Goal: Task Accomplishment & Management: Complete application form

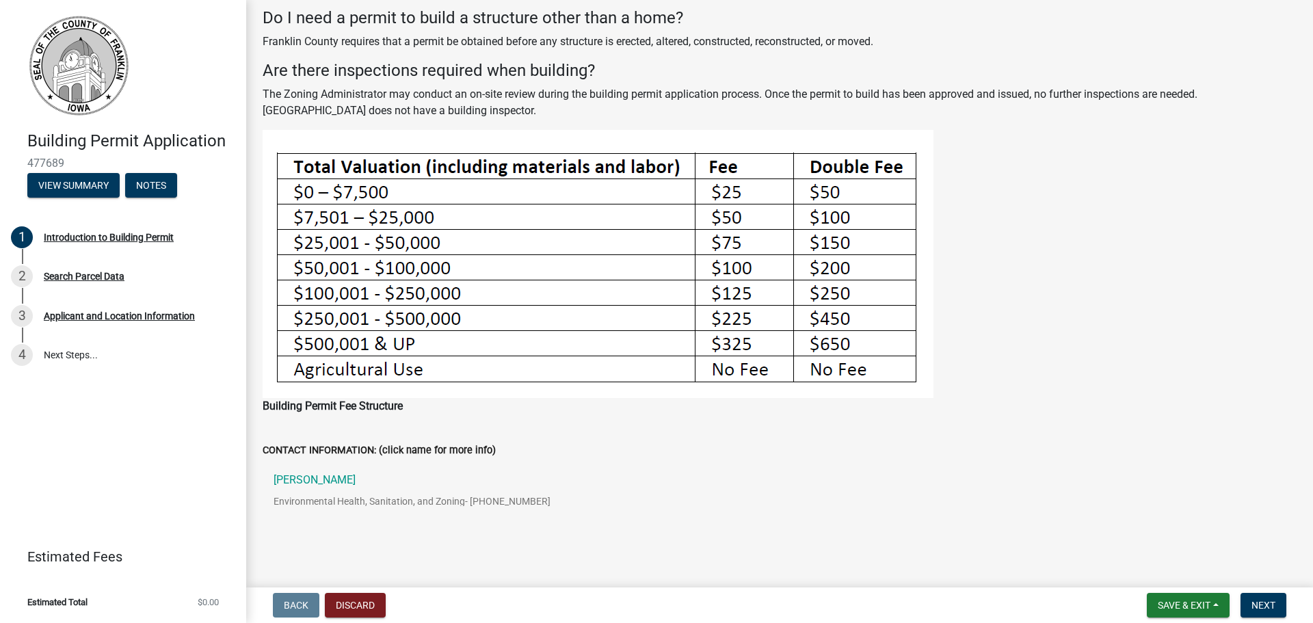
scroll to position [318, 0]
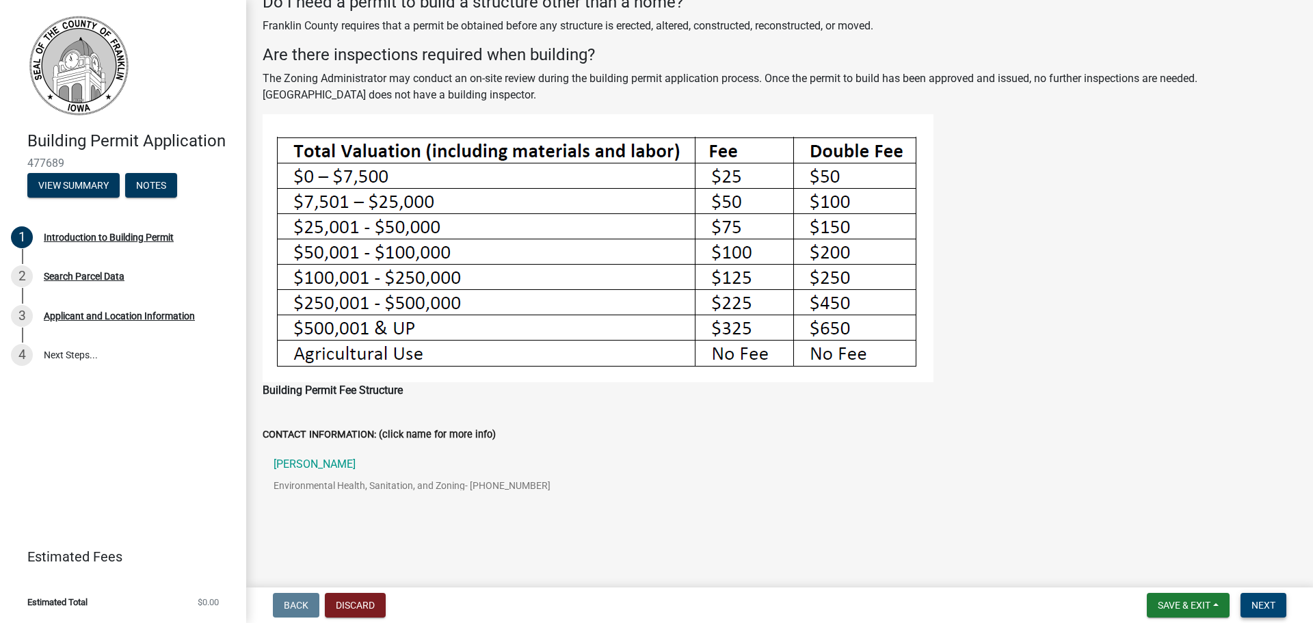
click at [1264, 605] on span "Next" at bounding box center [1264, 605] width 24 height 11
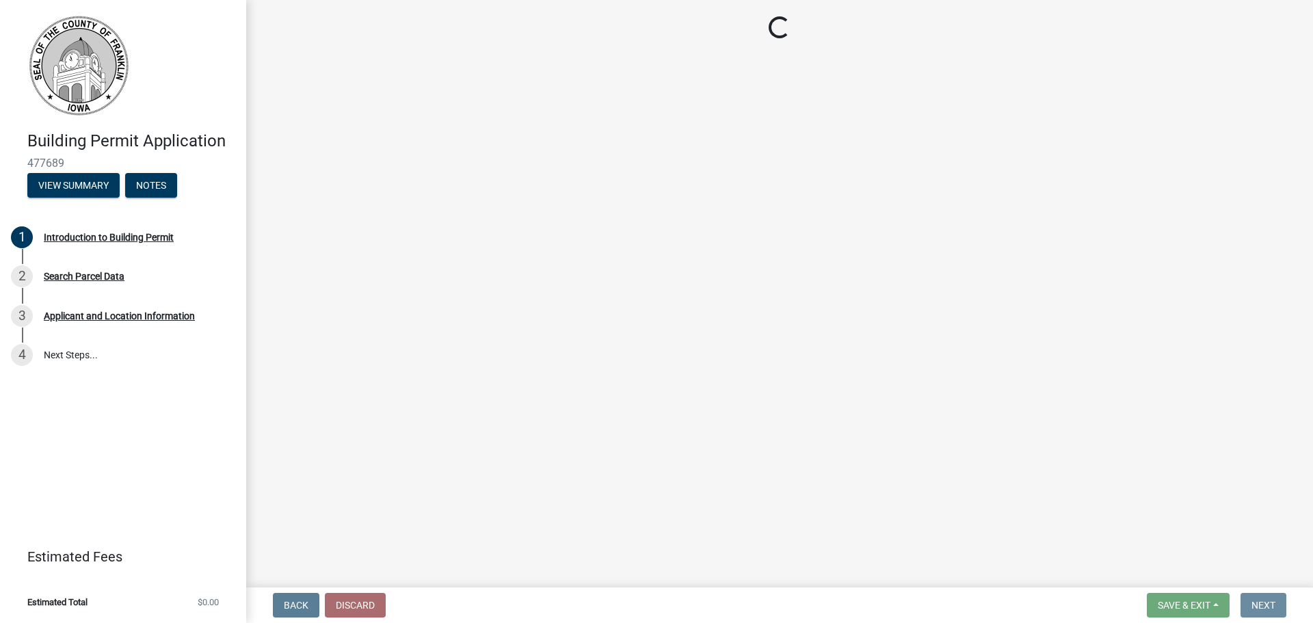
scroll to position [0, 0]
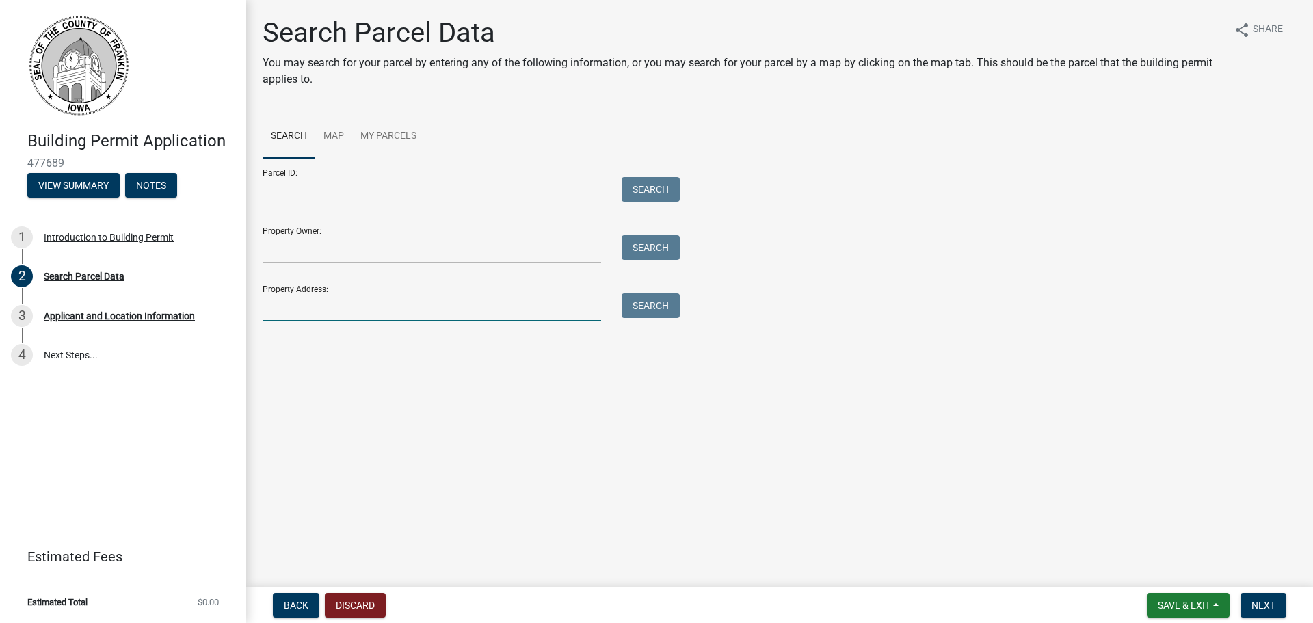
click at [313, 313] on input "Property Address:" at bounding box center [432, 307] width 339 height 28
click at [291, 308] on input "Property Address:" at bounding box center [432, 307] width 339 height 28
type input "2055 Iowa 3"
click at [663, 319] on div "Search" at bounding box center [647, 307] width 72 height 28
click at [668, 298] on button "Search" at bounding box center [651, 305] width 58 height 25
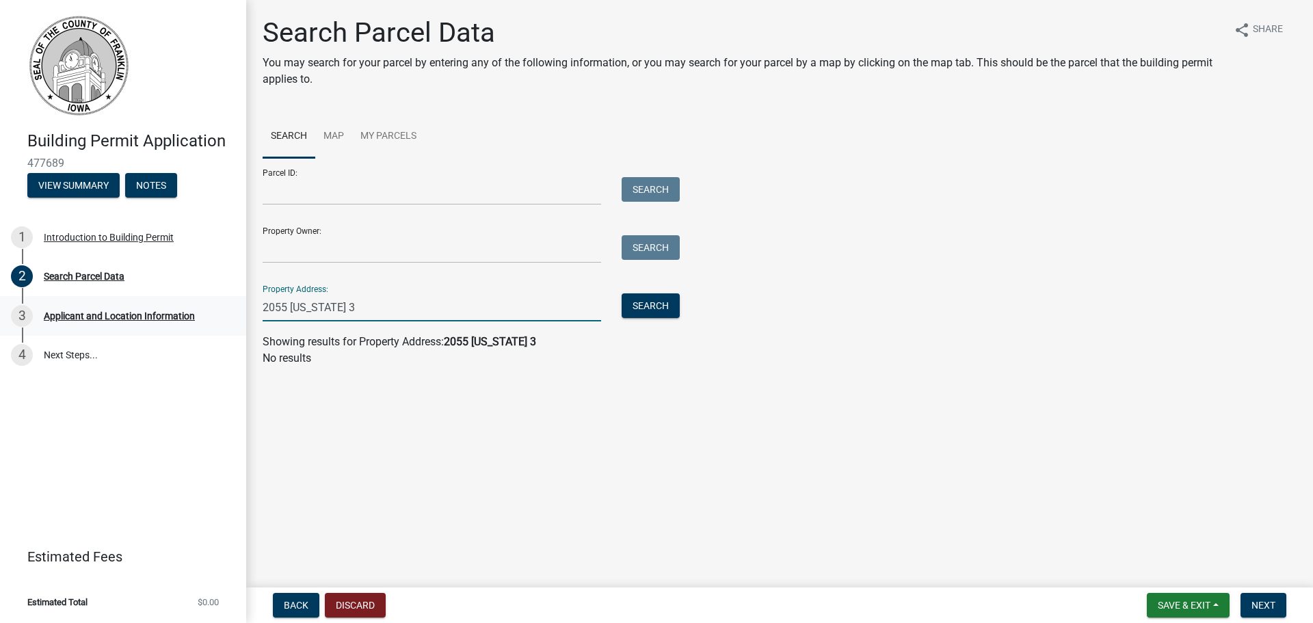
drag, startPoint x: 354, startPoint y: 306, endPoint x: 216, endPoint y: 310, distance: 137.5
click at [216, 315] on div "Building Permit Application 477689 View Summary Notes 1 Introduction to Buildin…" at bounding box center [656, 311] width 1313 height 623
click at [336, 192] on input "Parcel ID:" at bounding box center [432, 191] width 339 height 28
paste input "0832400011"
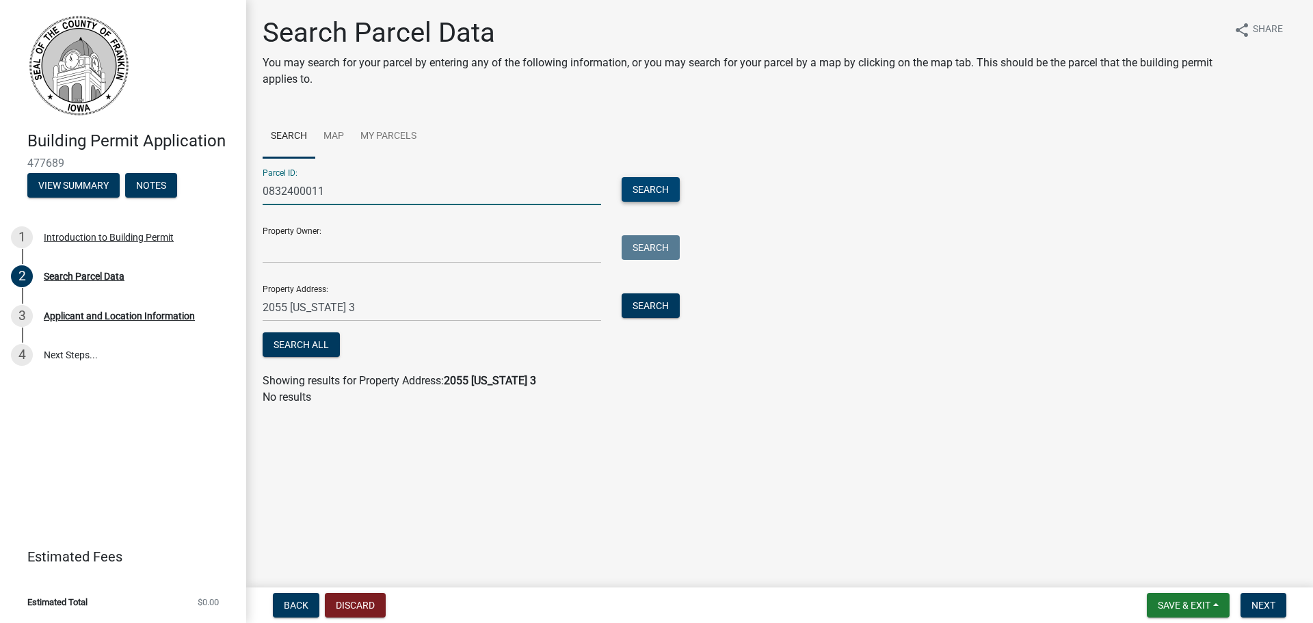
type input "0832400011"
click at [671, 189] on button "Search" at bounding box center [651, 189] width 58 height 25
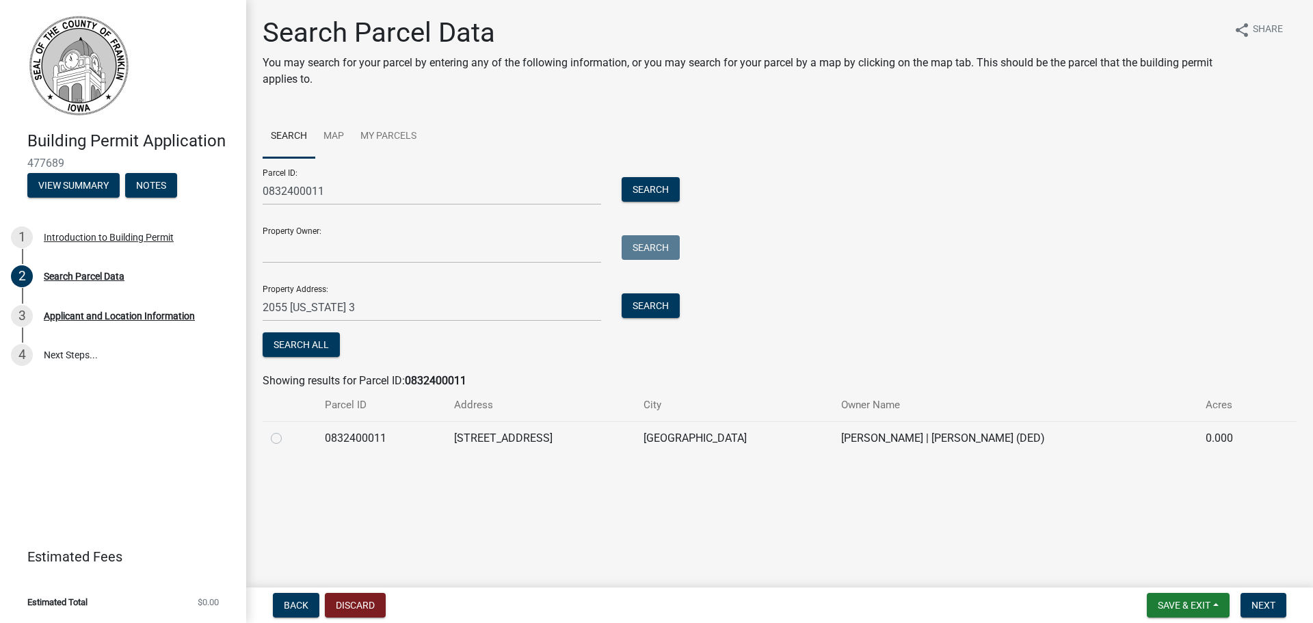
click at [287, 430] on label at bounding box center [287, 430] width 0 height 0
click at [287, 438] on input "radio" at bounding box center [291, 434] width 9 height 9
radio input "true"
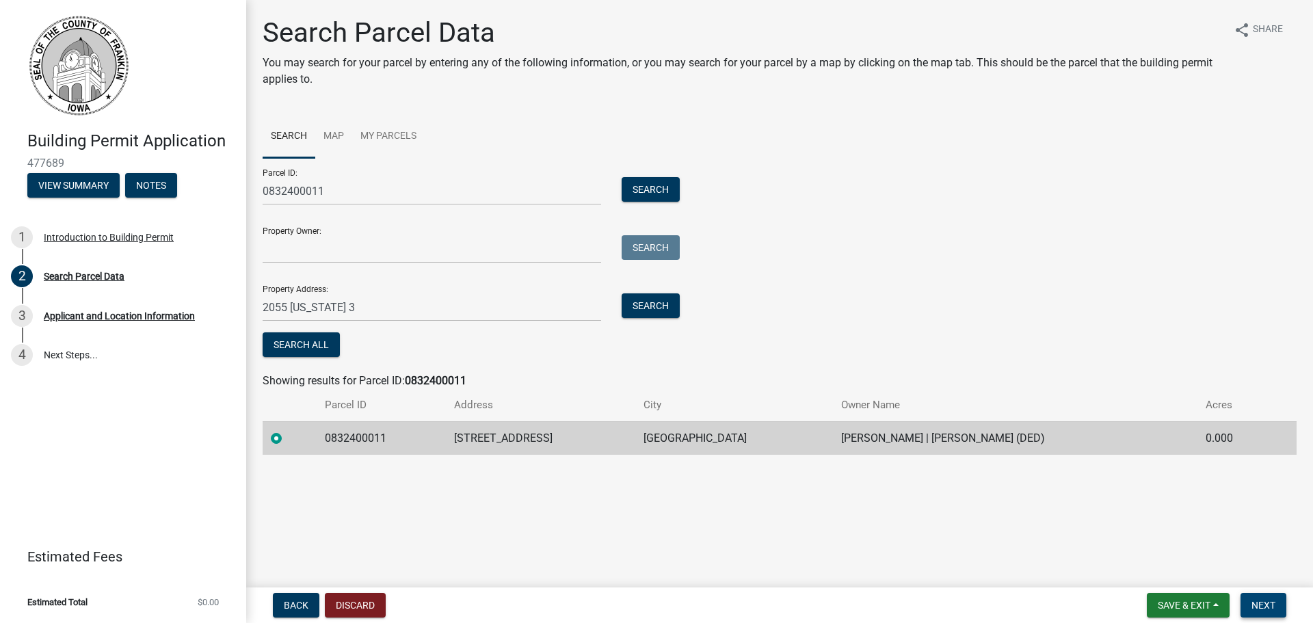
click at [1259, 607] on span "Next" at bounding box center [1264, 605] width 24 height 11
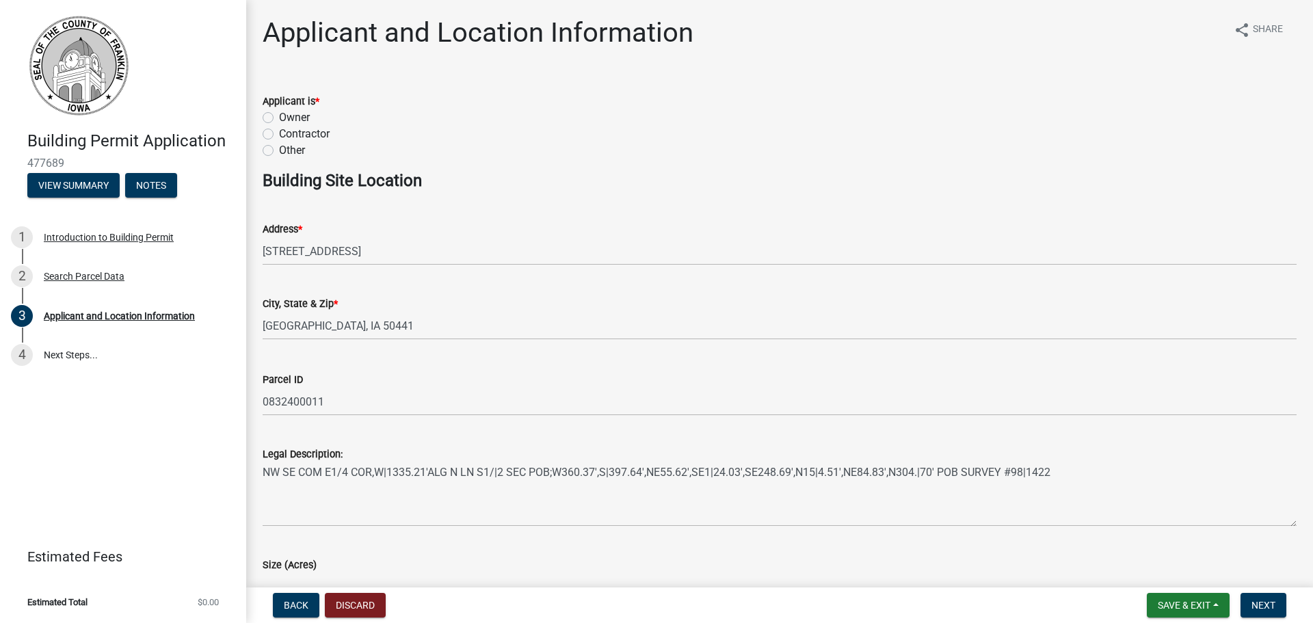
click at [306, 140] on label "Contractor" at bounding box center [304, 134] width 51 height 16
click at [288, 135] on input "Contractor" at bounding box center [283, 130] width 9 height 9
radio input "true"
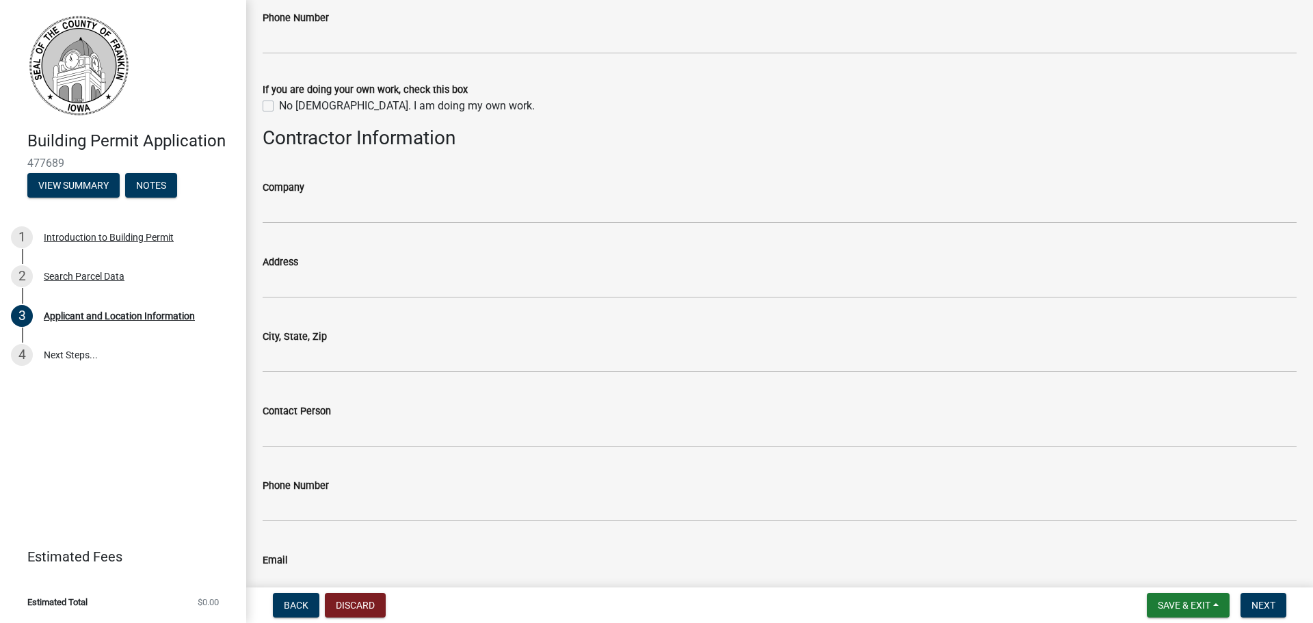
scroll to position [1026, 0]
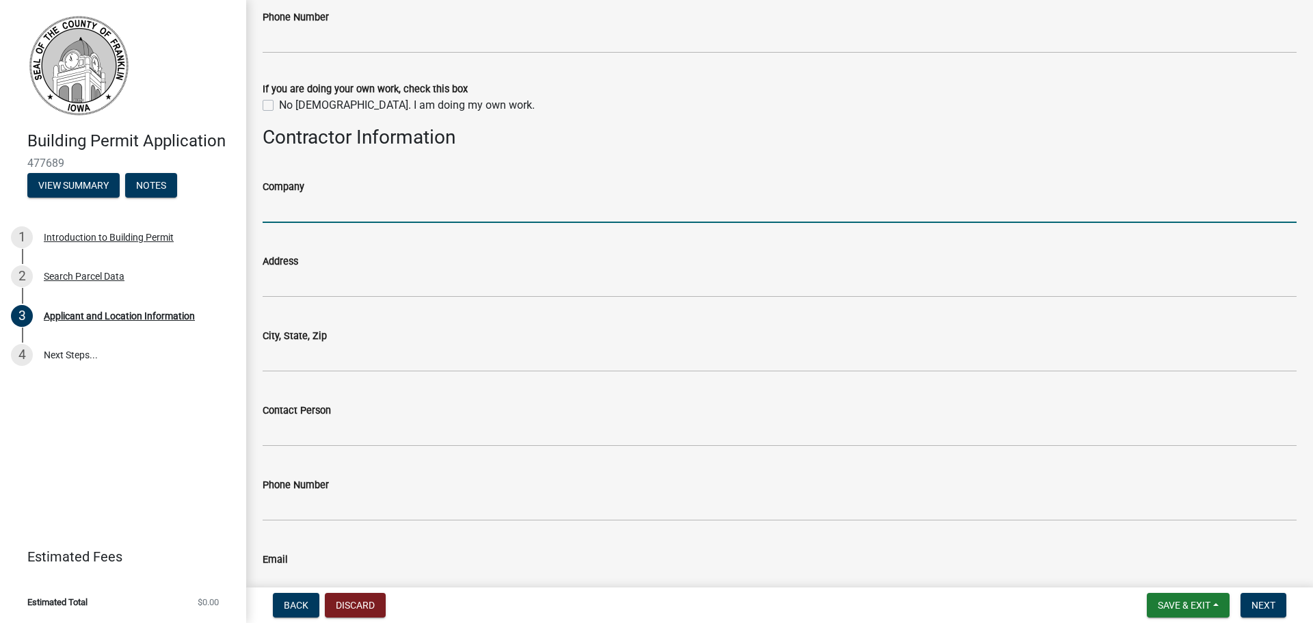
click at [298, 215] on input "Company" at bounding box center [780, 209] width 1034 height 28
type input "Options Exteriors"
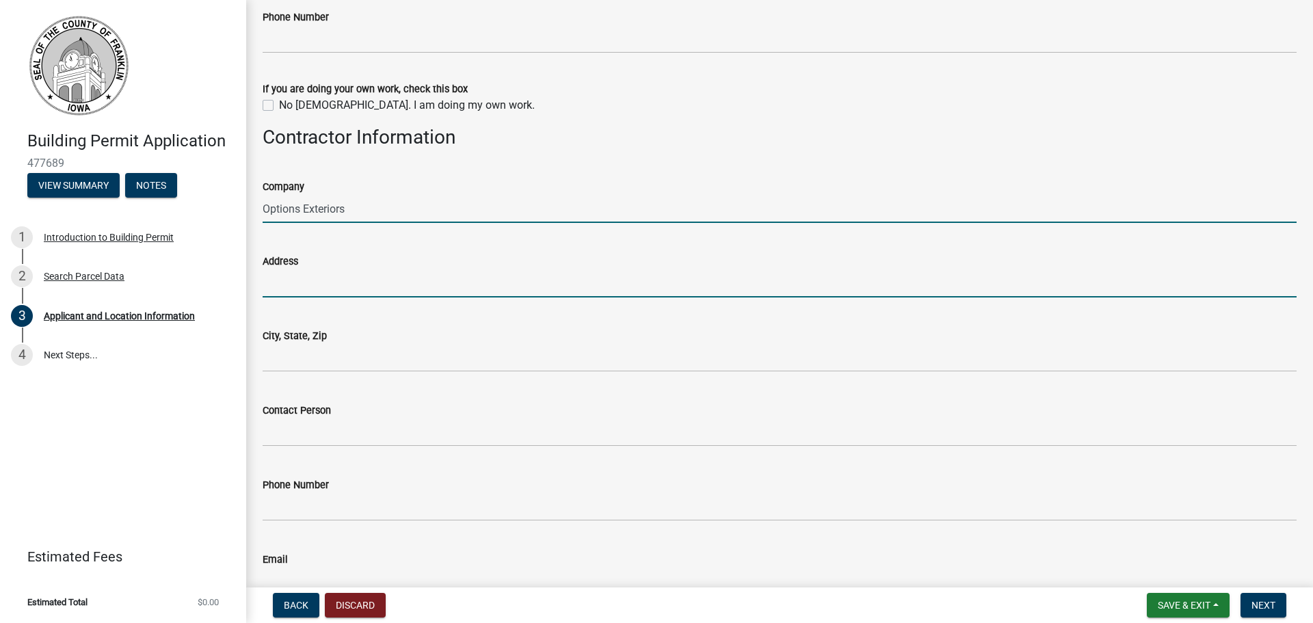
click at [302, 291] on input "Address" at bounding box center [780, 283] width 1034 height 28
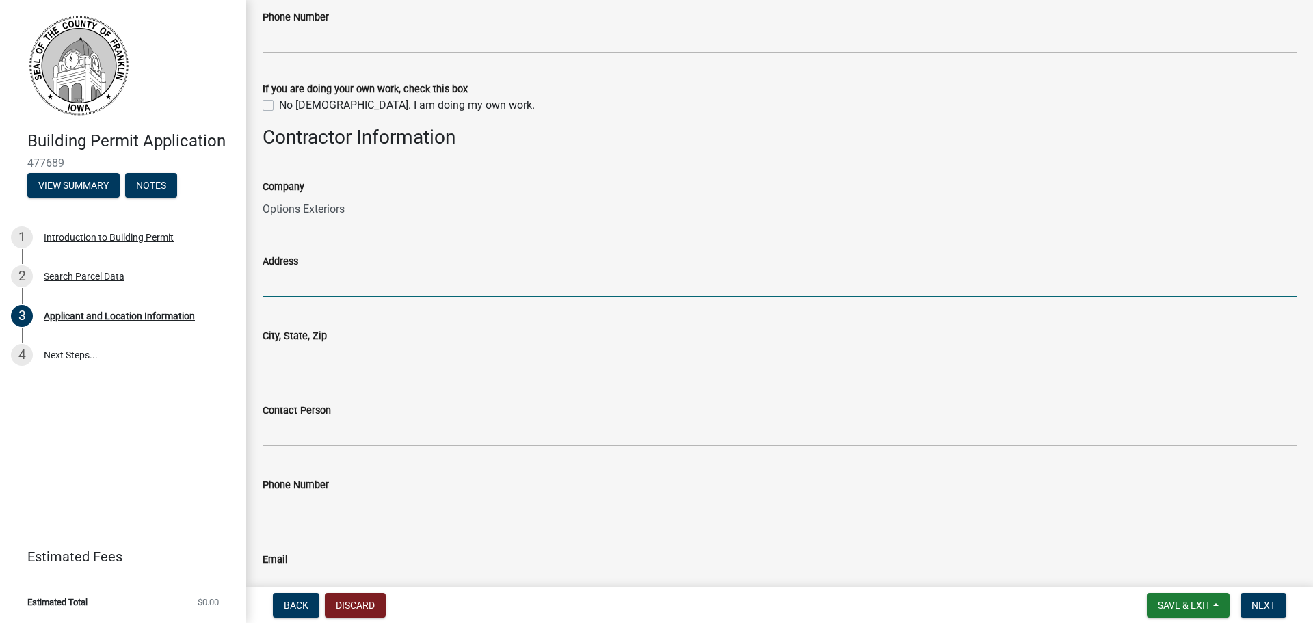
type input "7575 Corporate way"
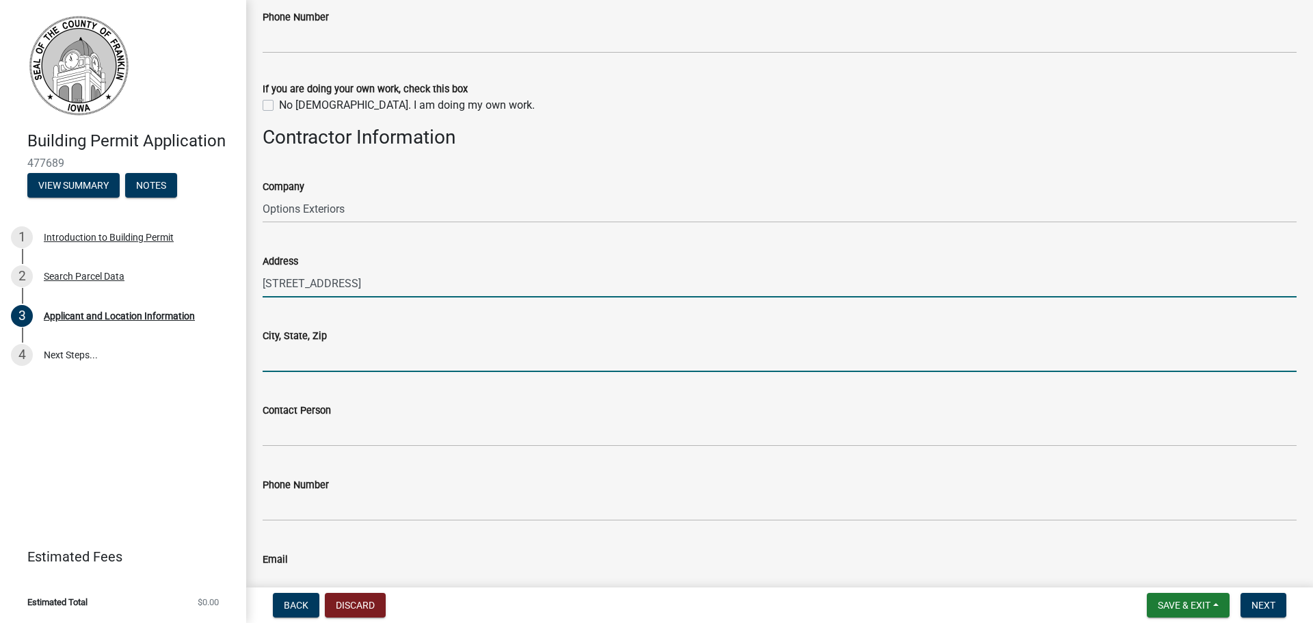
type input "eden prarie"
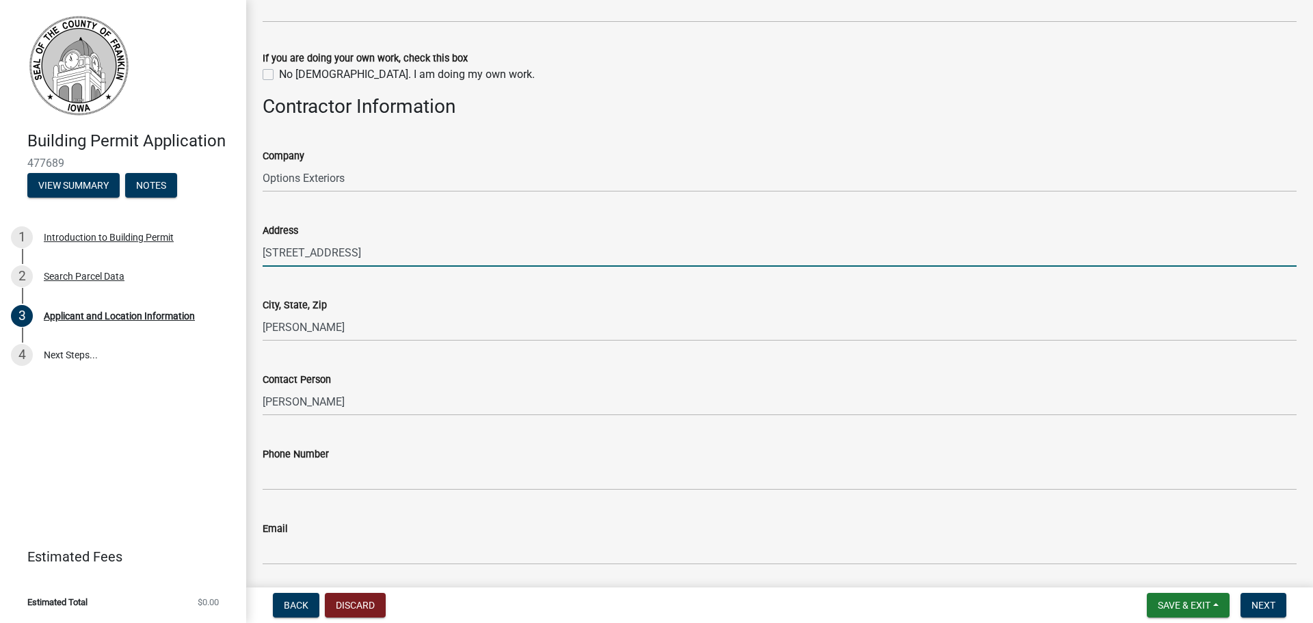
scroll to position [1104, 0]
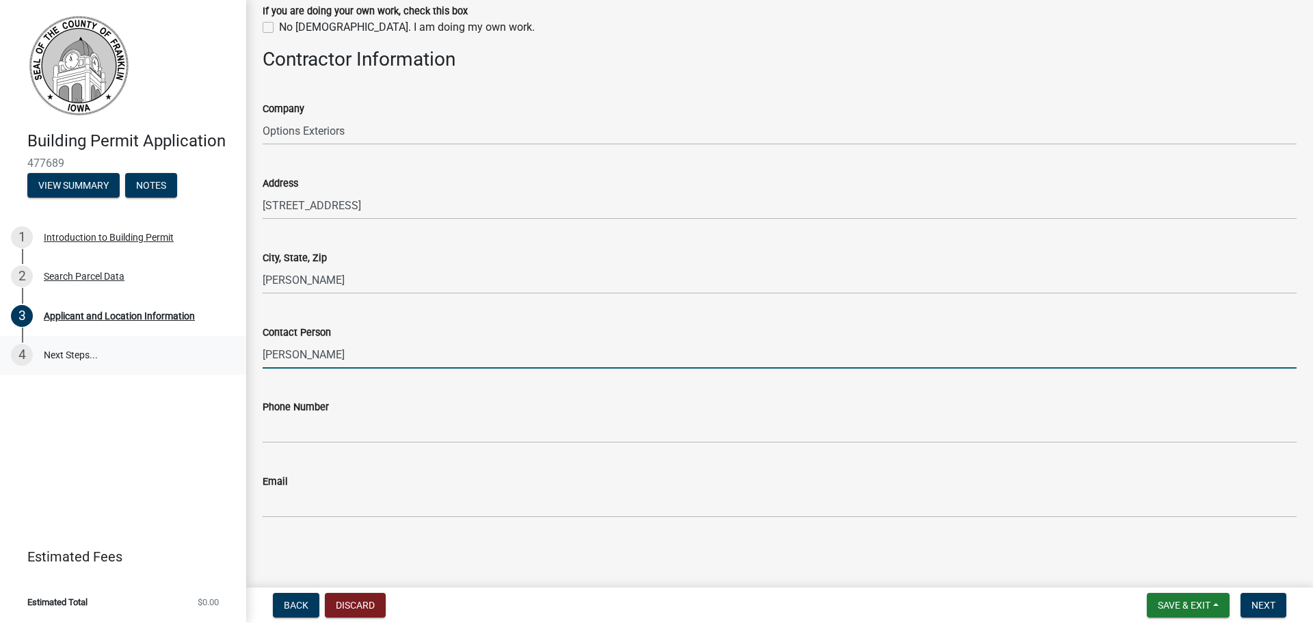
drag, startPoint x: 298, startPoint y: 358, endPoint x: 183, endPoint y: 352, distance: 115.1
click at [183, 354] on div "Building Permit Application 477689 View Summary Notes 1 Introduction to Buildin…" at bounding box center [656, 311] width 1313 height 623
type input "Cameron Casey"
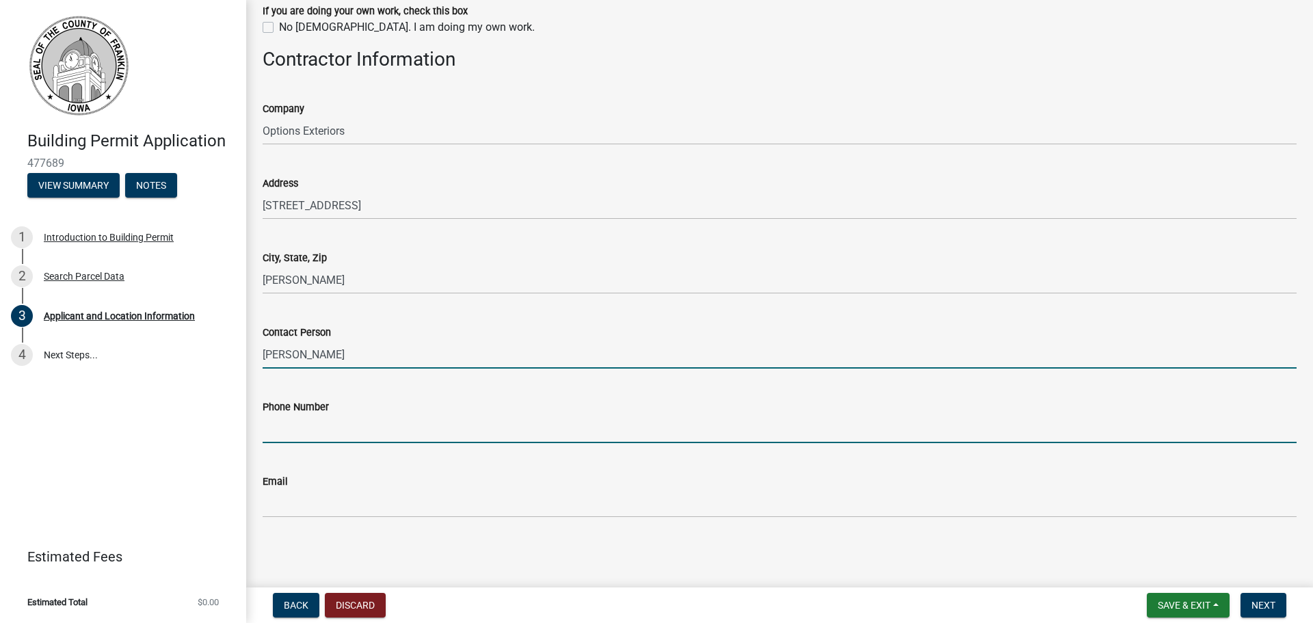
click at [287, 434] on input "Phone Number" at bounding box center [780, 429] width 1034 height 28
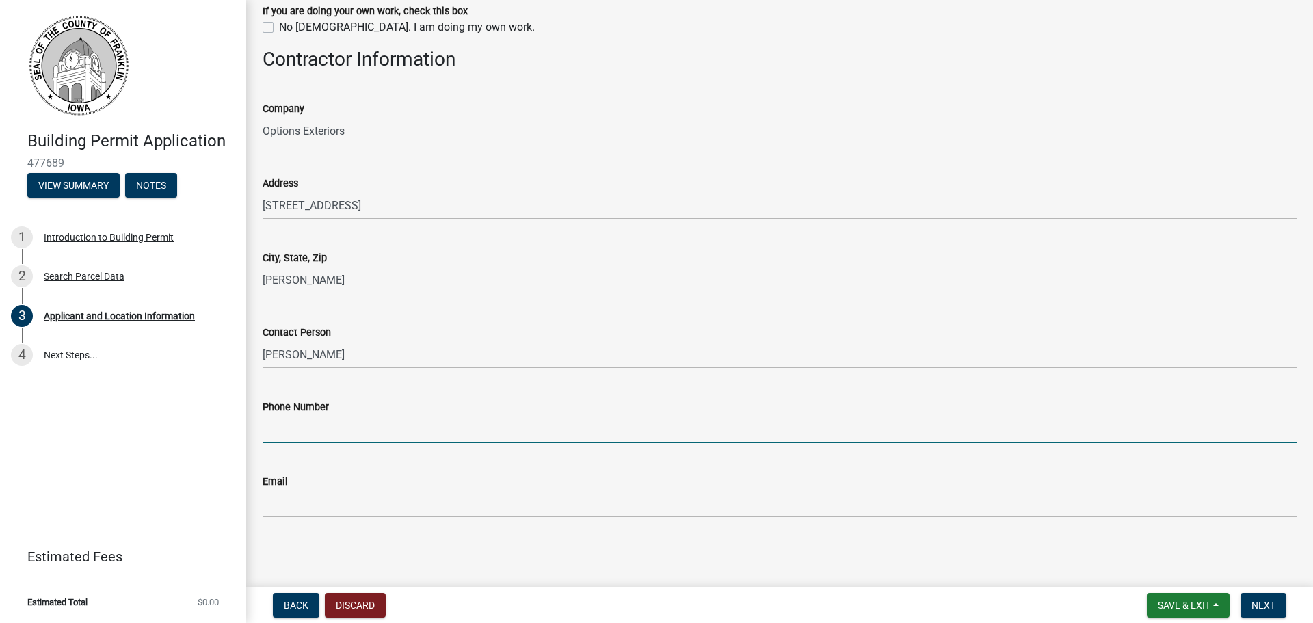
type input "6054312807"
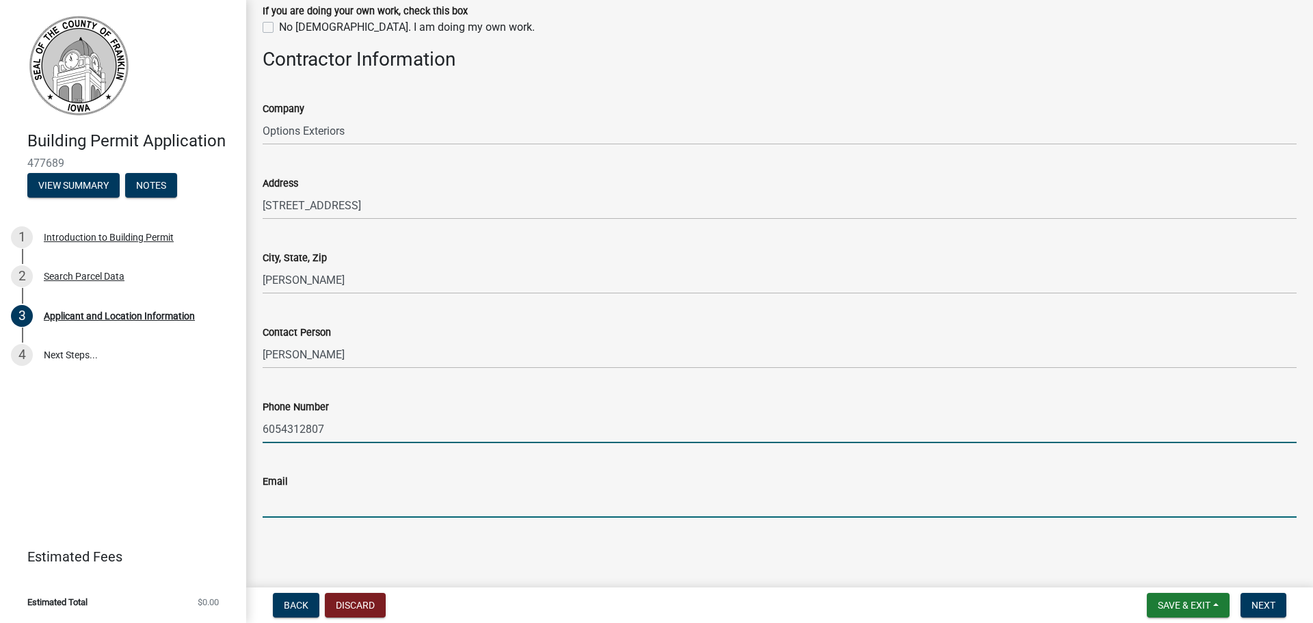
click at [298, 501] on input "Email" at bounding box center [780, 504] width 1034 height 28
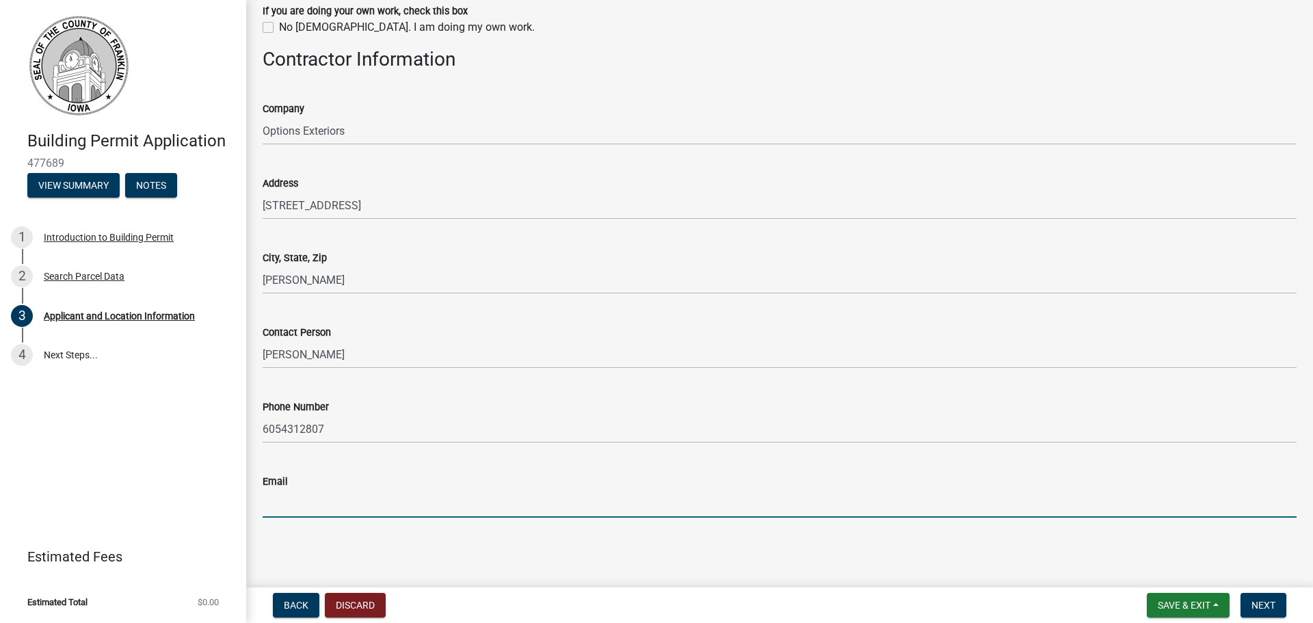
type input "Cameron@Optionsexteriors.com"
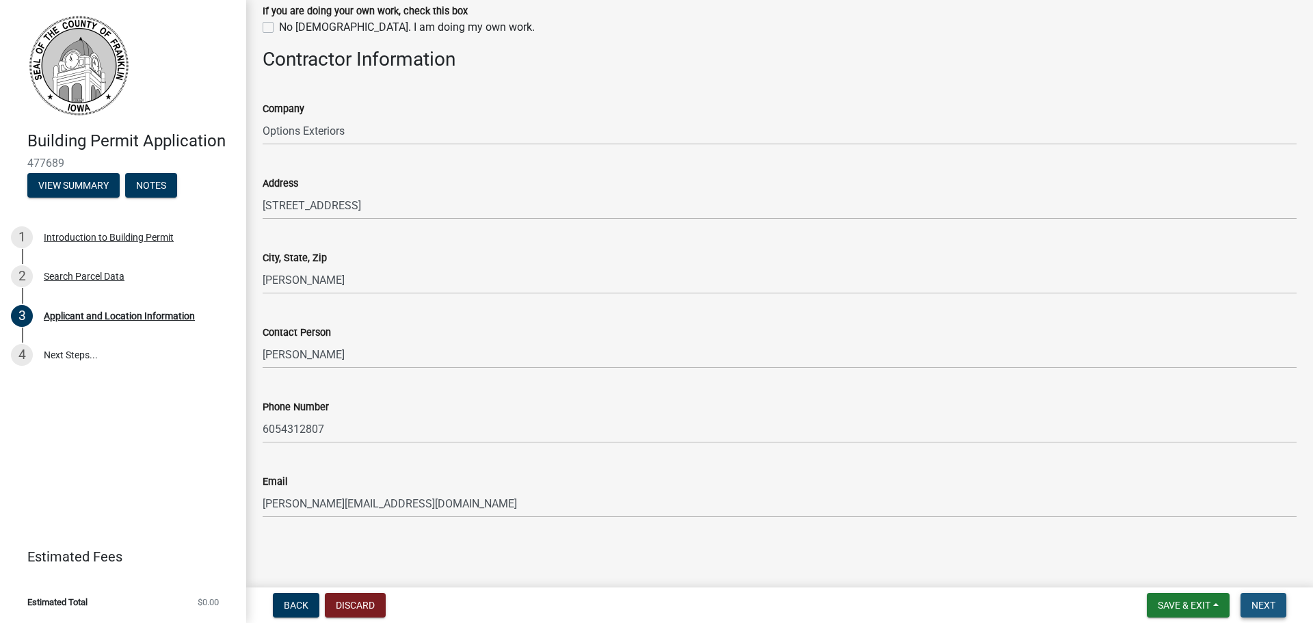
click at [1259, 600] on span "Next" at bounding box center [1264, 605] width 24 height 11
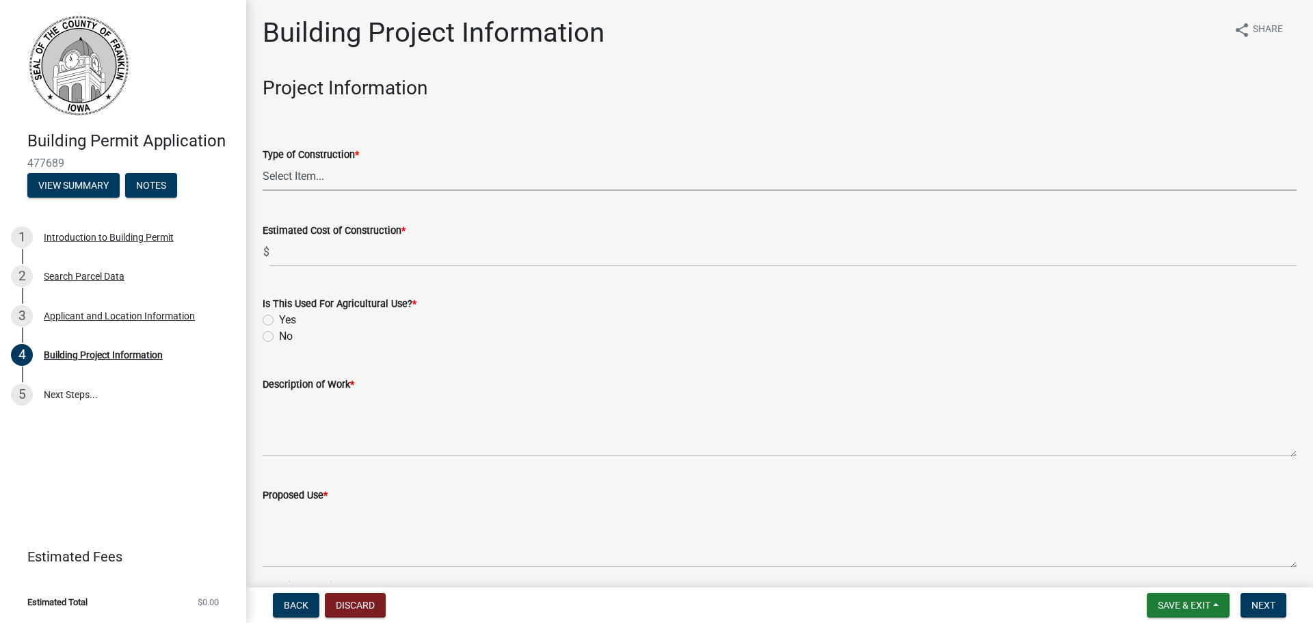
click at [303, 169] on select "Select Item... Single Family Dwelling Two Family Dwelling Multi Family Dwelling…" at bounding box center [780, 177] width 1034 height 28
click at [263, 163] on select "Select Item... Single Family Dwelling Two Family Dwelling Multi Family Dwelling…" at bounding box center [780, 177] width 1034 height 28
select select "8c62c722-4692-4cc5-99e8-d1aa43e90306"
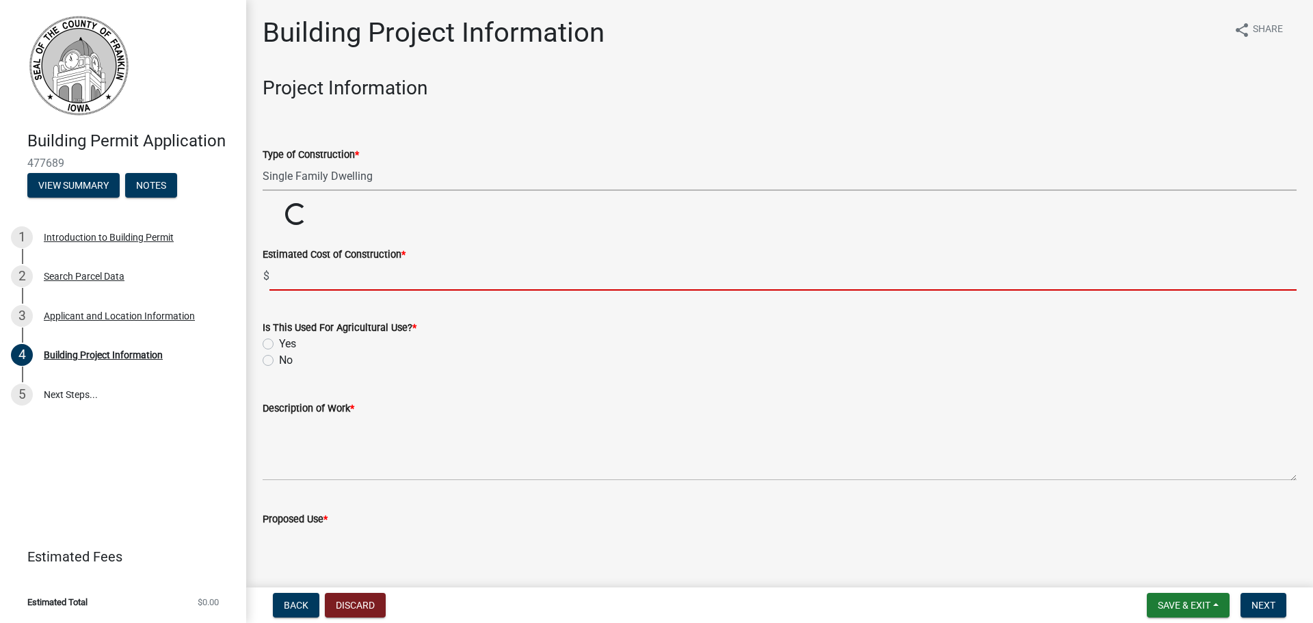
click at [308, 269] on input "text" at bounding box center [782, 277] width 1027 height 28
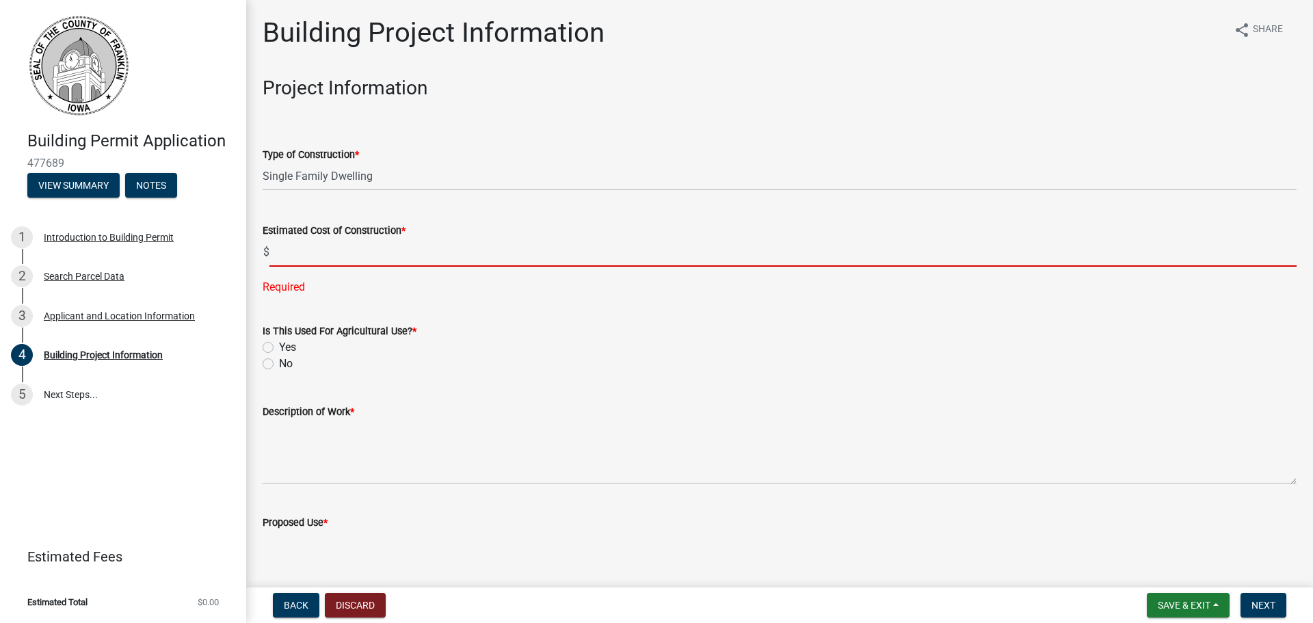
click at [308, 250] on input "text" at bounding box center [782, 253] width 1027 height 28
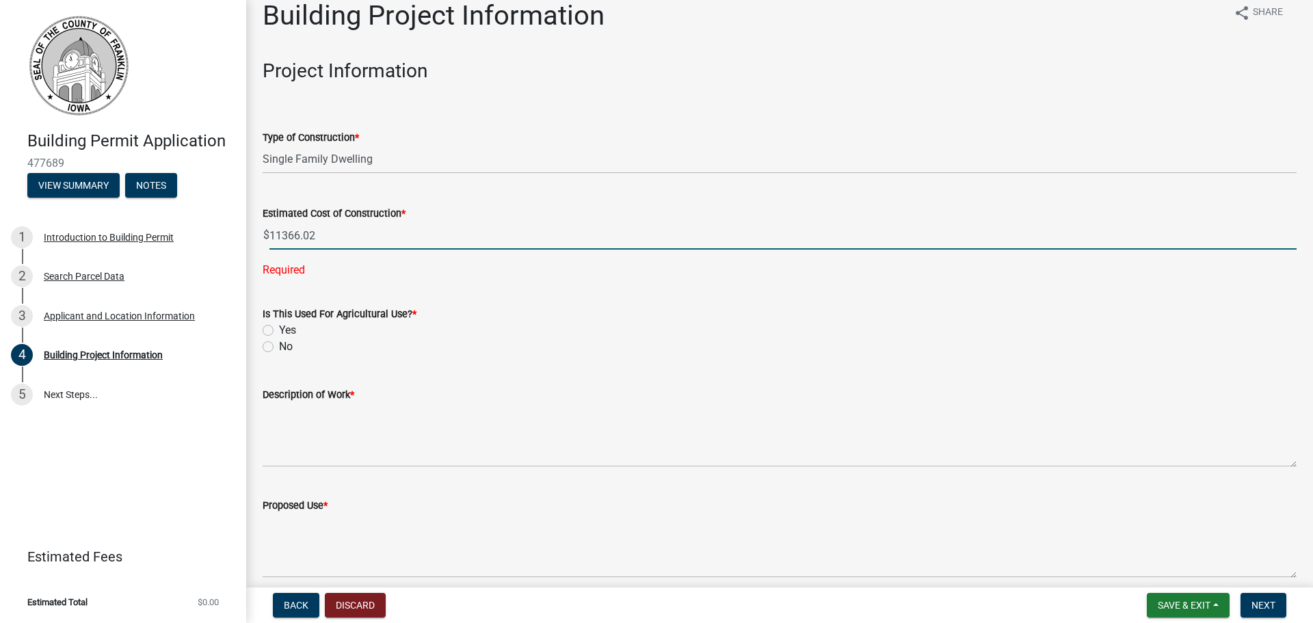
scroll to position [68, 0]
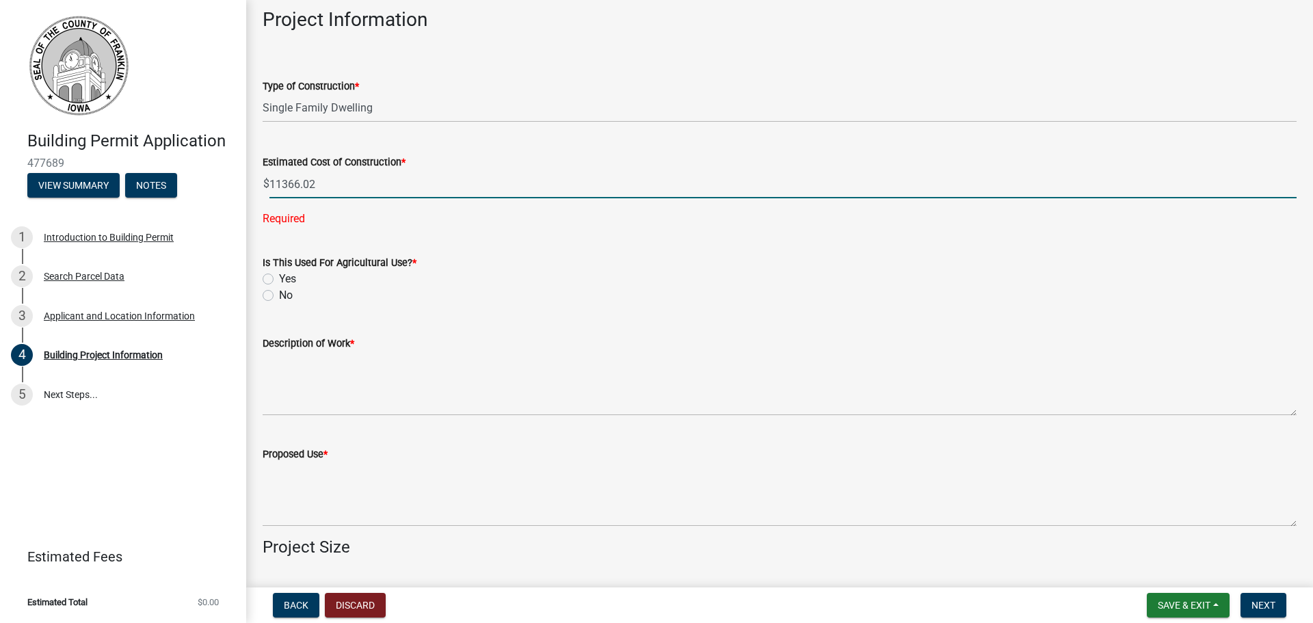
type input "11366.02"
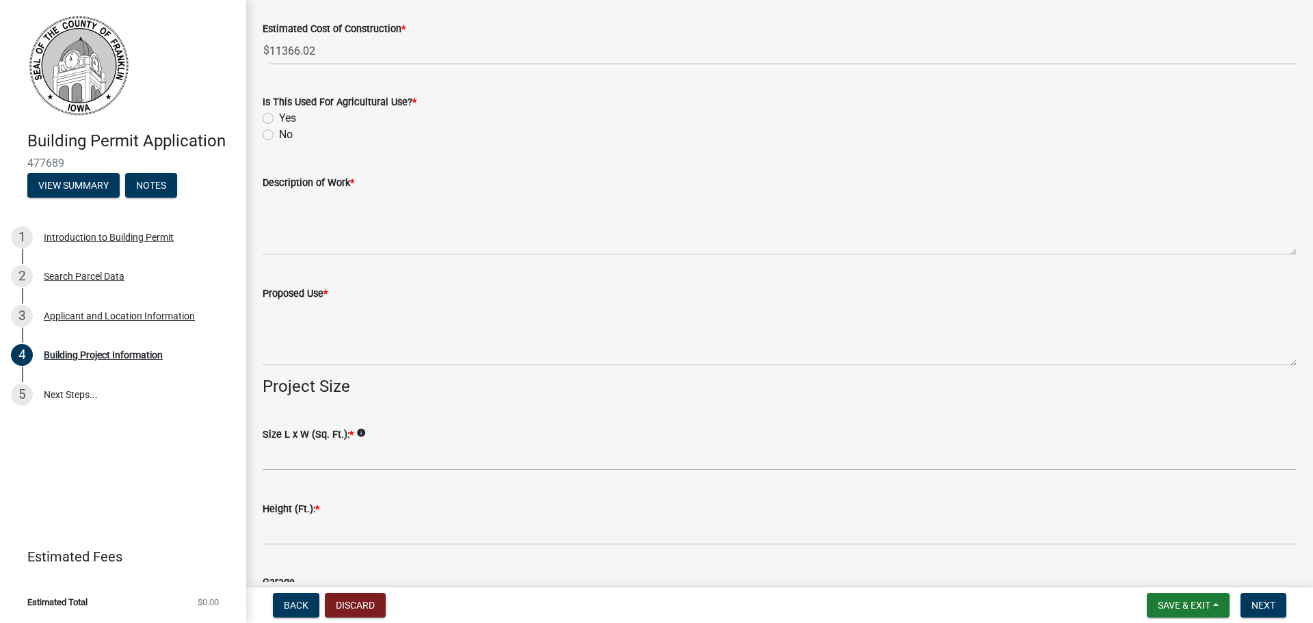
scroll to position [205, 0]
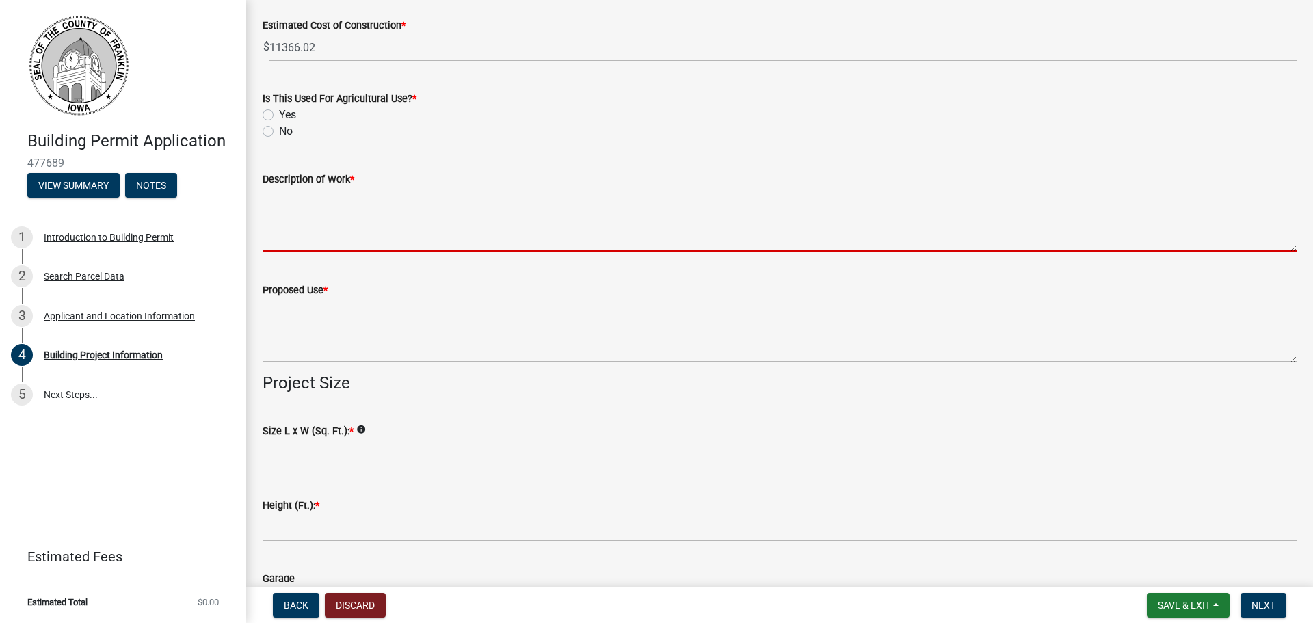
click at [286, 230] on textarea "Description of Work *" at bounding box center [780, 219] width 1034 height 64
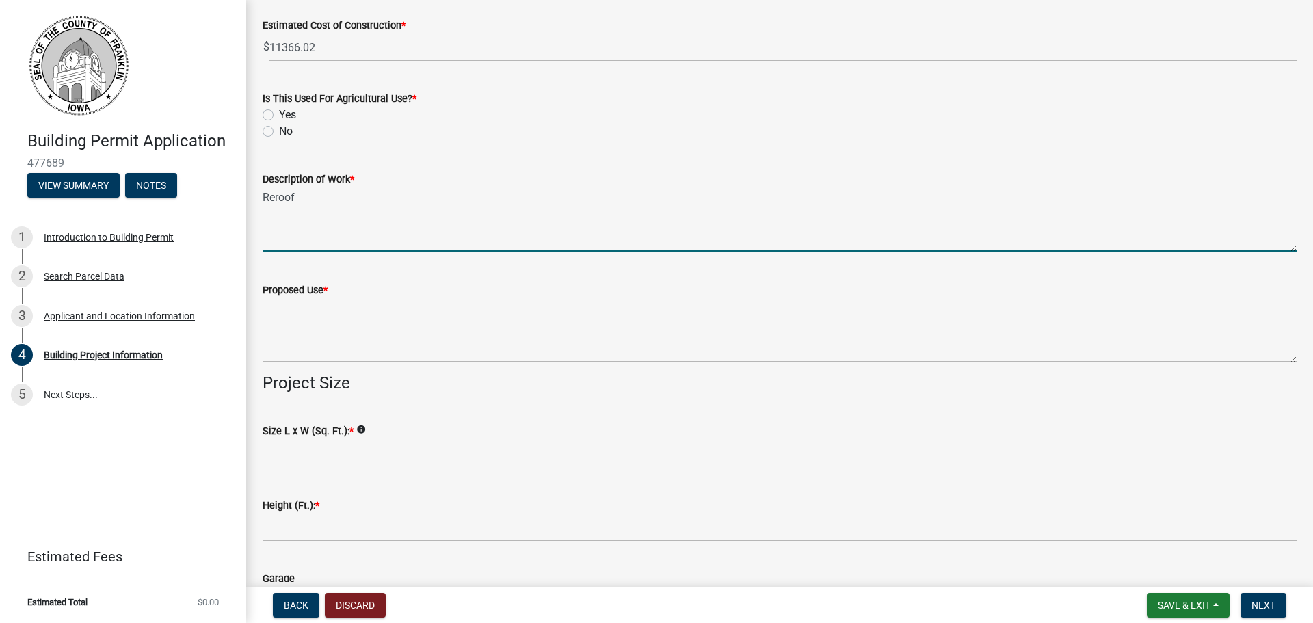
type textarea "Reroof"
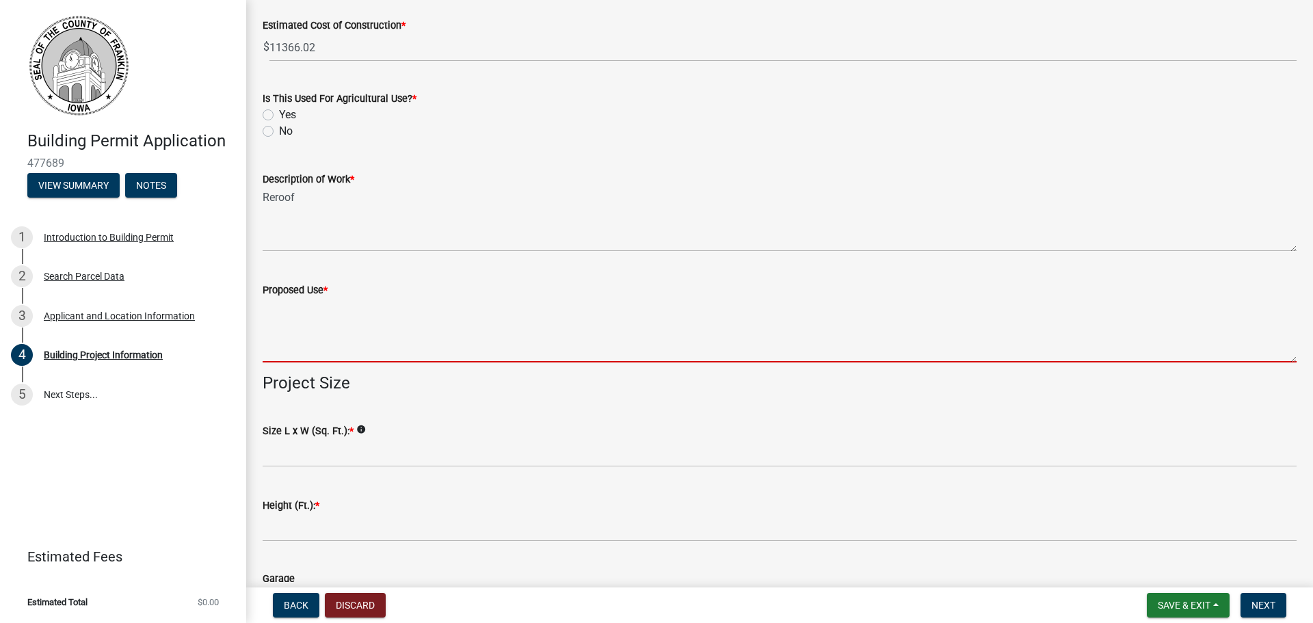
click at [285, 310] on textarea "Proposed Use *" at bounding box center [780, 330] width 1034 height 64
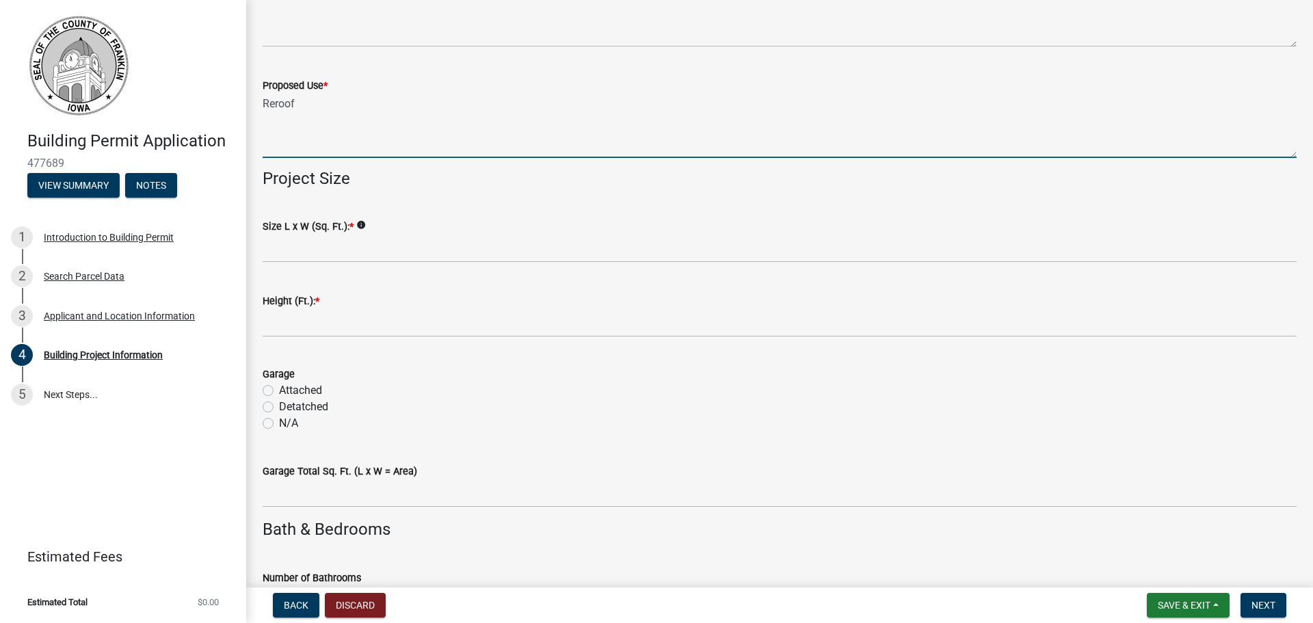
scroll to position [410, 0]
type textarea "Reroof"
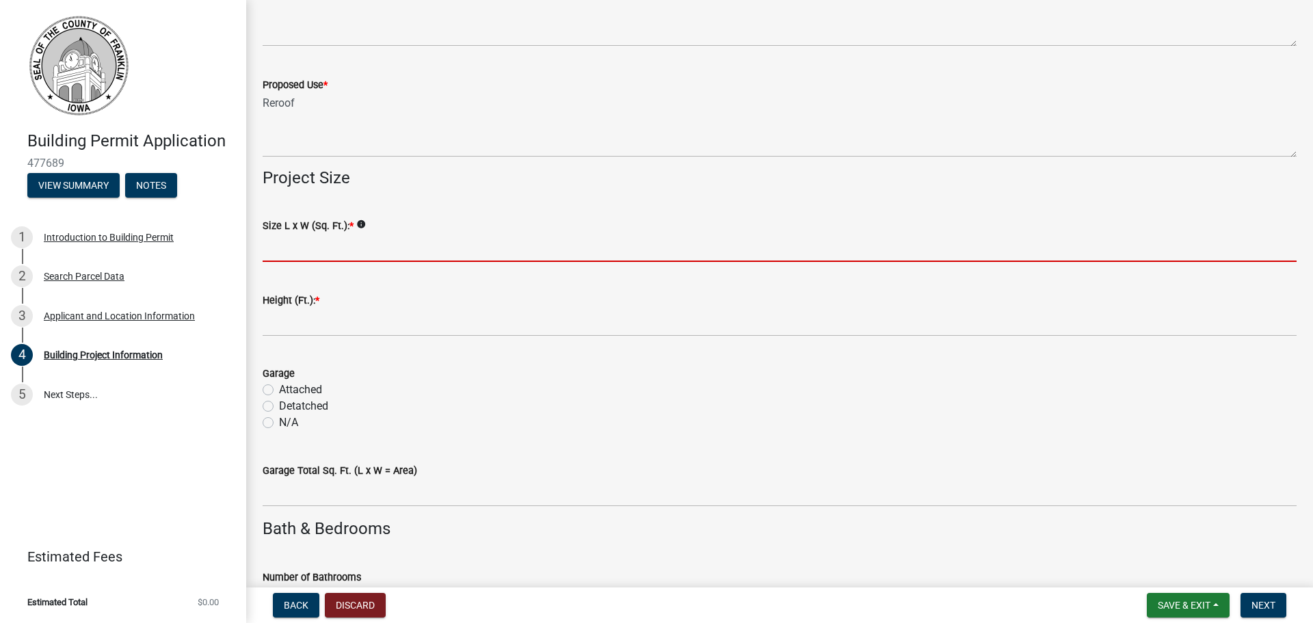
click at [298, 256] on input "Size L x W (Sq. Ft.): *" at bounding box center [780, 248] width 1034 height 28
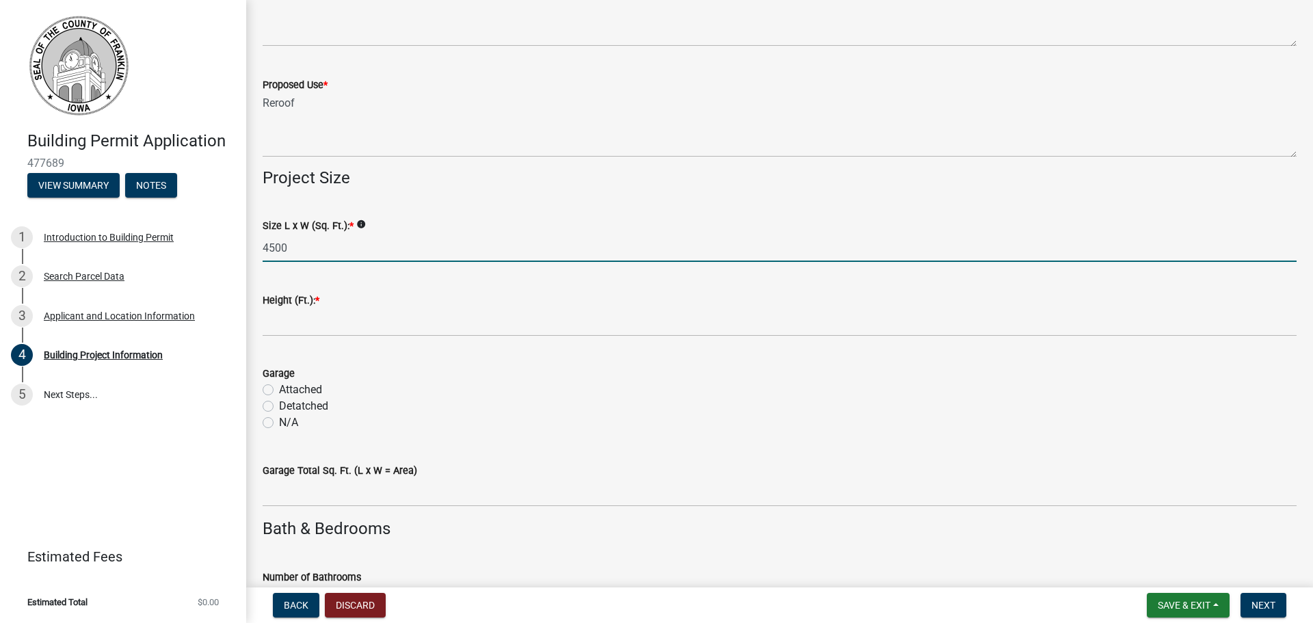
type input "4500"
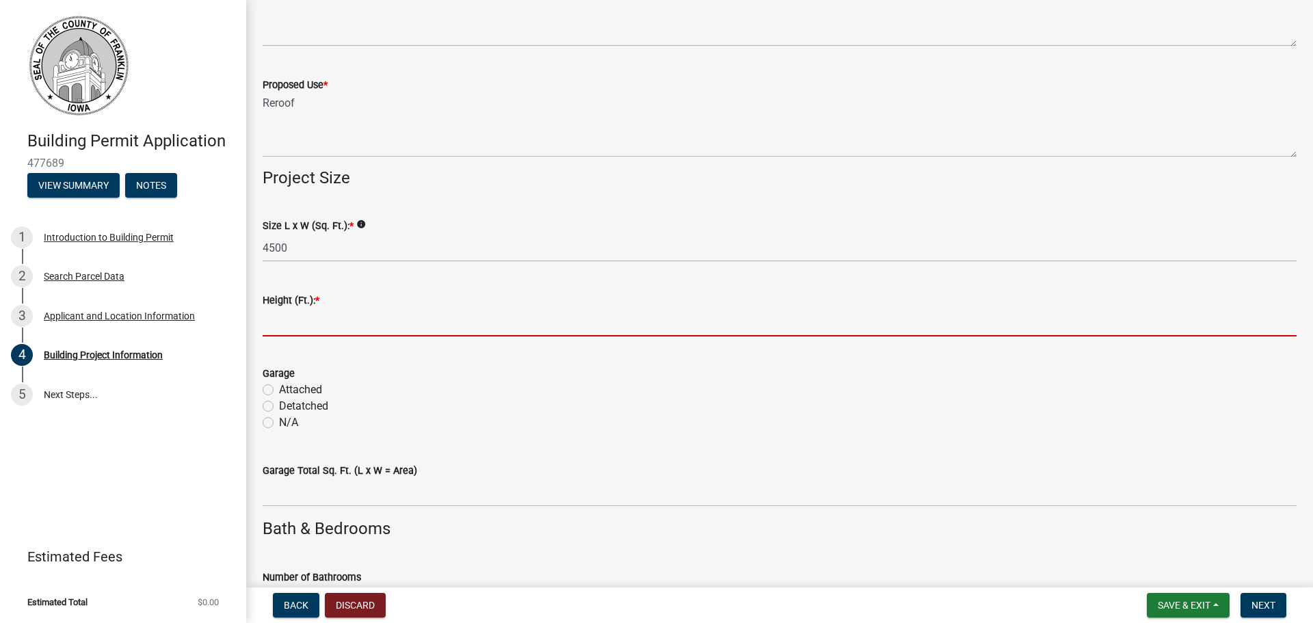
click at [284, 315] on input "text" at bounding box center [780, 322] width 1034 height 28
type input "8"
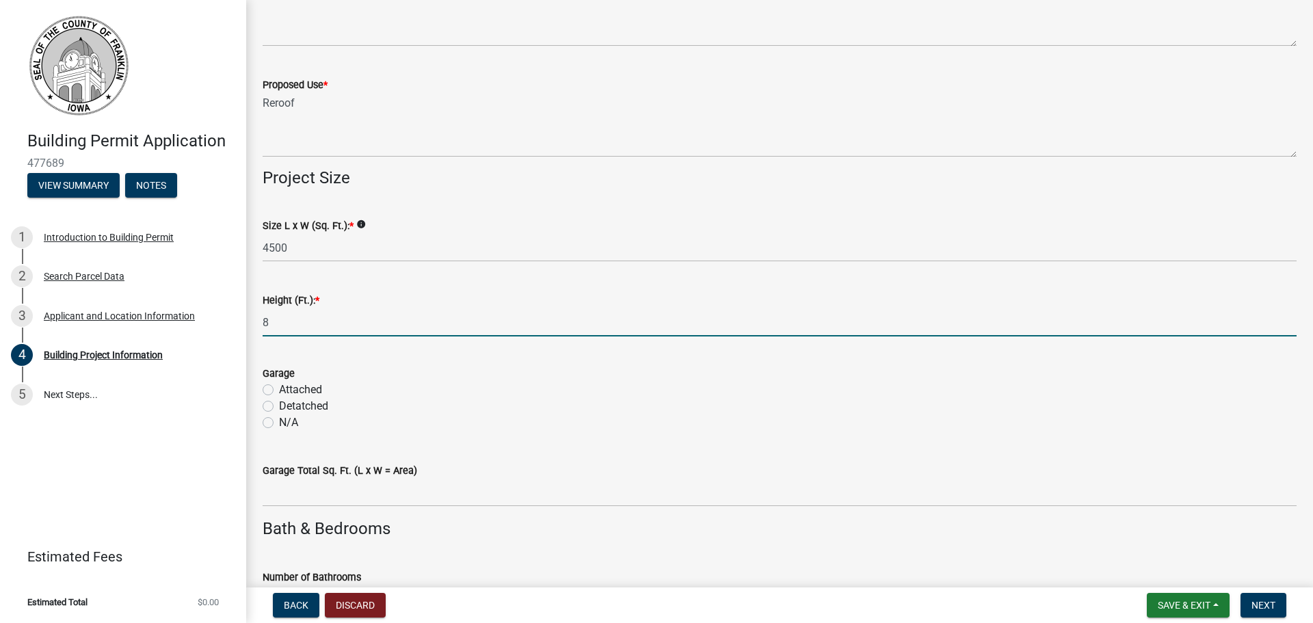
click at [298, 386] on label "Attached" at bounding box center [300, 390] width 43 height 16
click at [288, 386] on input "Attached" at bounding box center [283, 386] width 9 height 9
radio input "true"
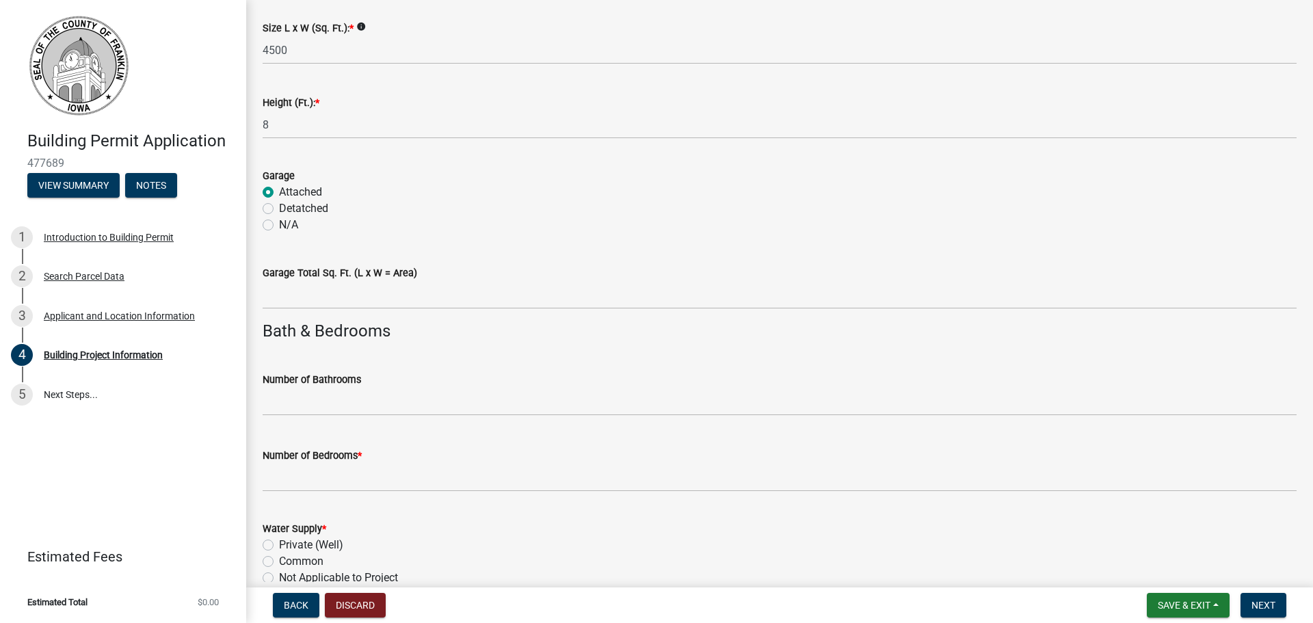
scroll to position [752, 0]
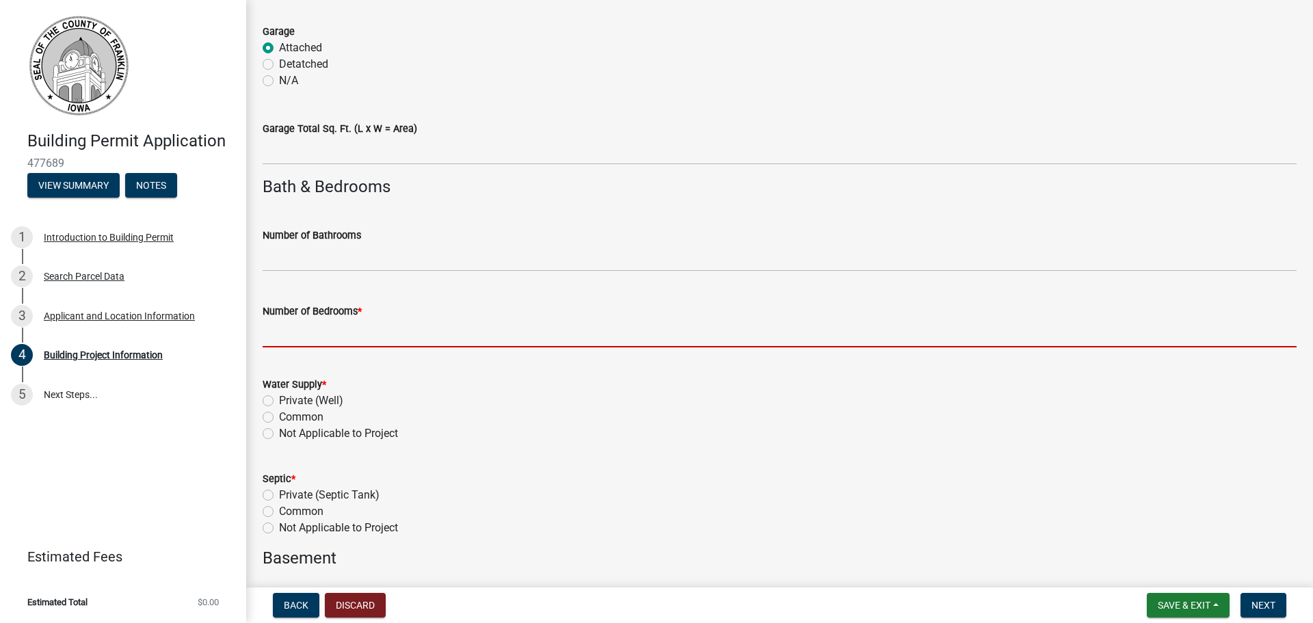
click at [310, 339] on input "text" at bounding box center [780, 333] width 1034 height 28
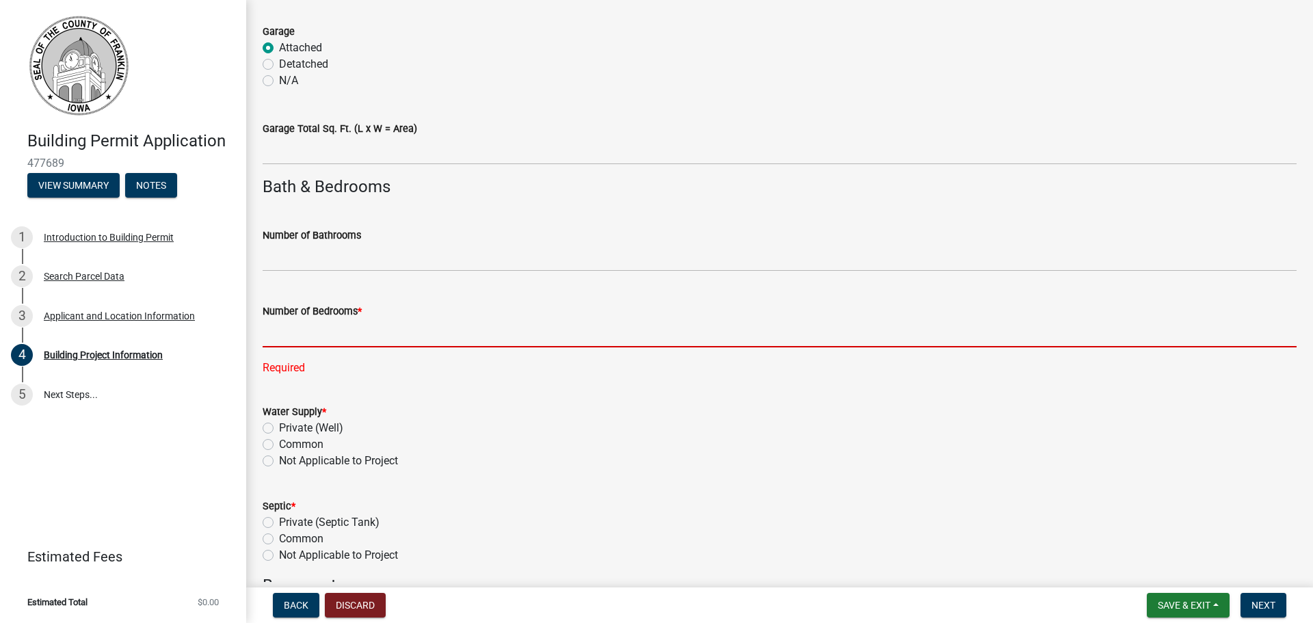
click at [307, 334] on input "text" at bounding box center [780, 333] width 1034 height 28
type input "4"
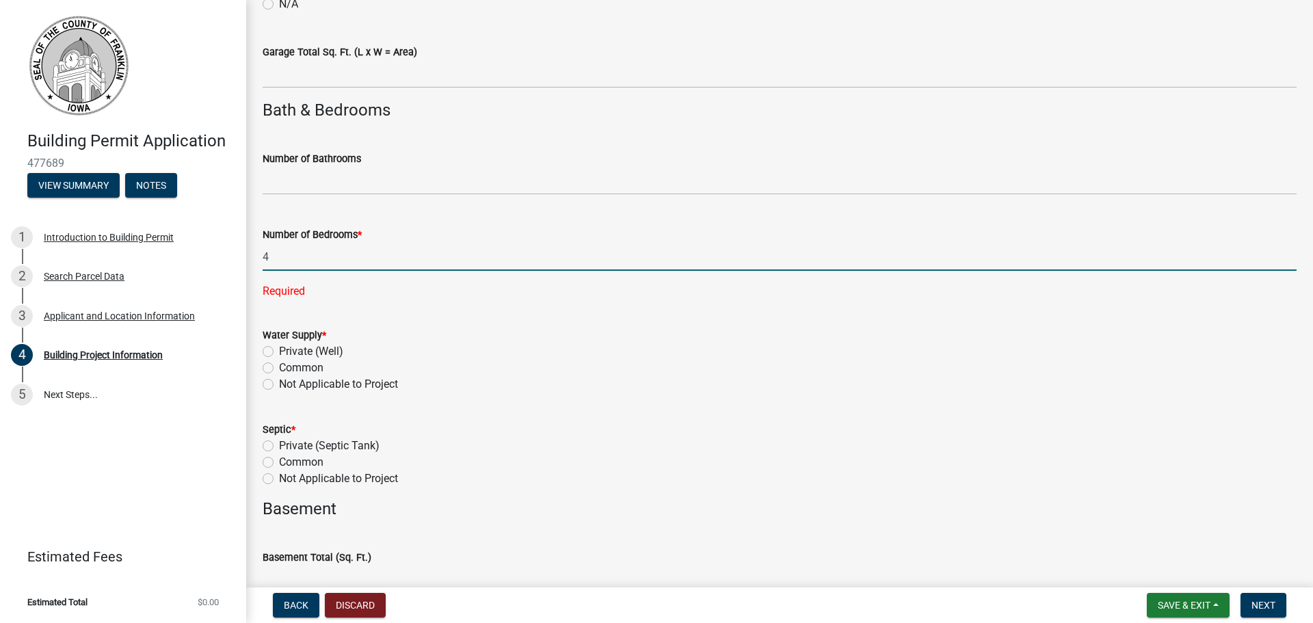
scroll to position [889, 0]
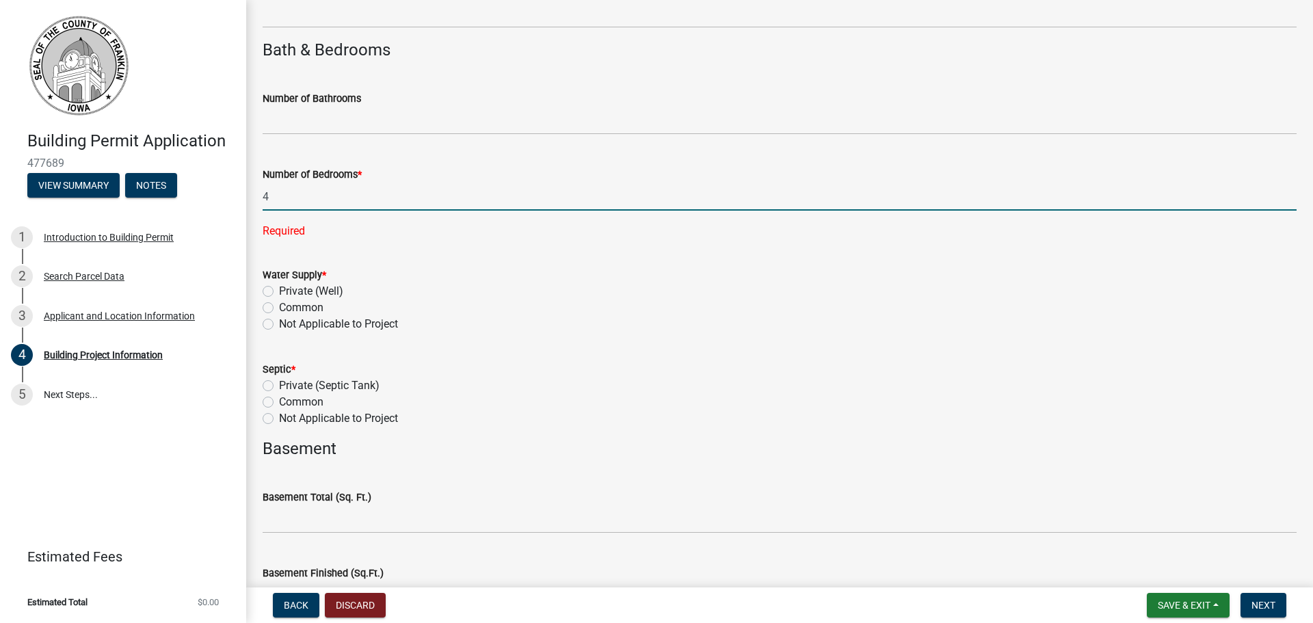
click at [291, 323] on wm-data-entity-input-list "Project Information Type of Construction * Select Item... Single Family Dwellin…" at bounding box center [780, 227] width 1034 height 2078
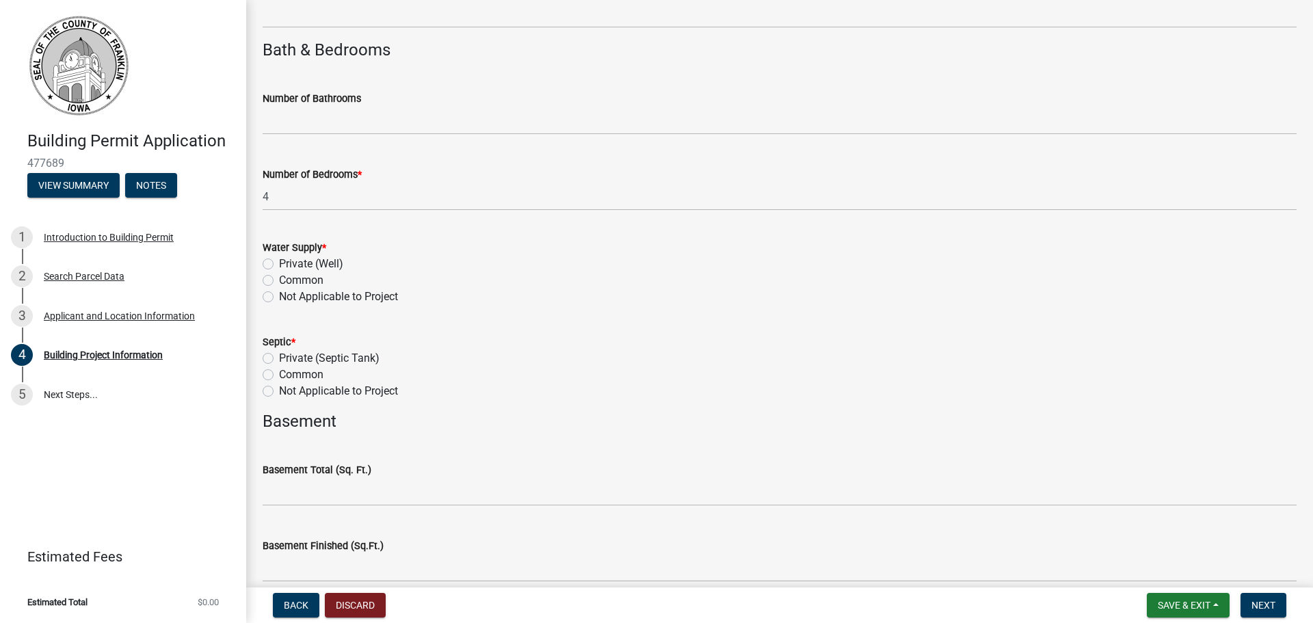
click at [308, 291] on label "Not Applicable to Project" at bounding box center [338, 297] width 119 height 16
click at [288, 291] on input "Not Applicable to Project" at bounding box center [283, 293] width 9 height 9
radio input "true"
click at [290, 391] on label "Not Applicable to Project" at bounding box center [338, 391] width 119 height 16
click at [288, 391] on input "Not Applicable to Project" at bounding box center [283, 387] width 9 height 9
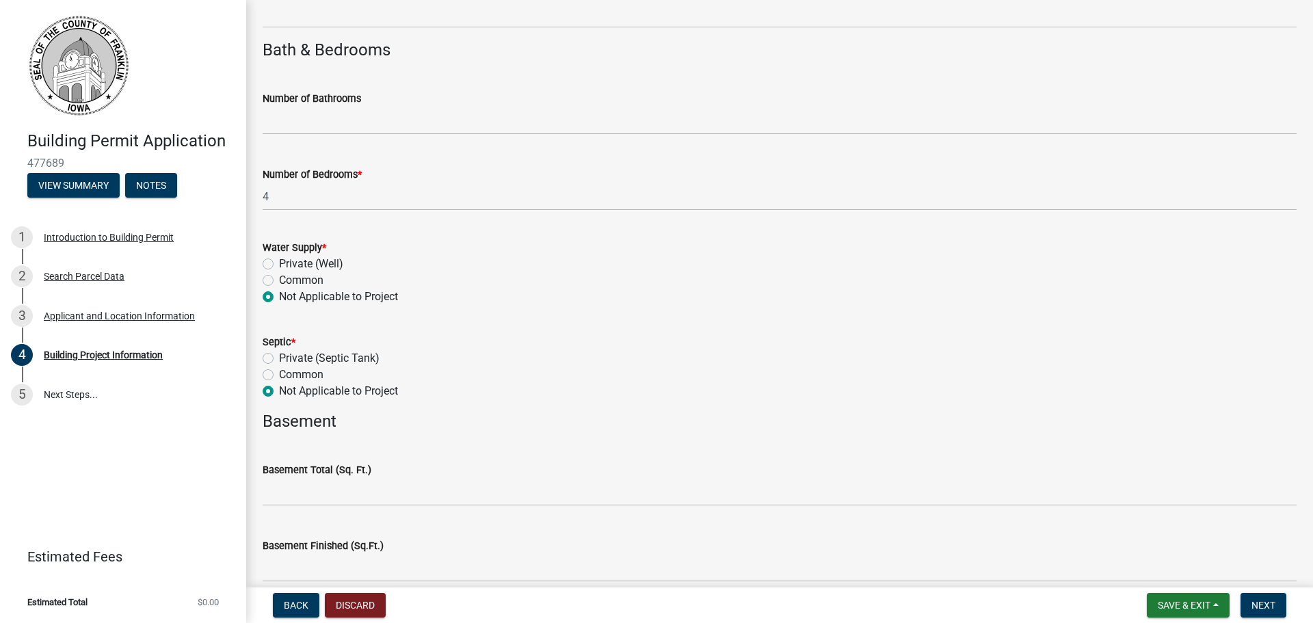
radio input "true"
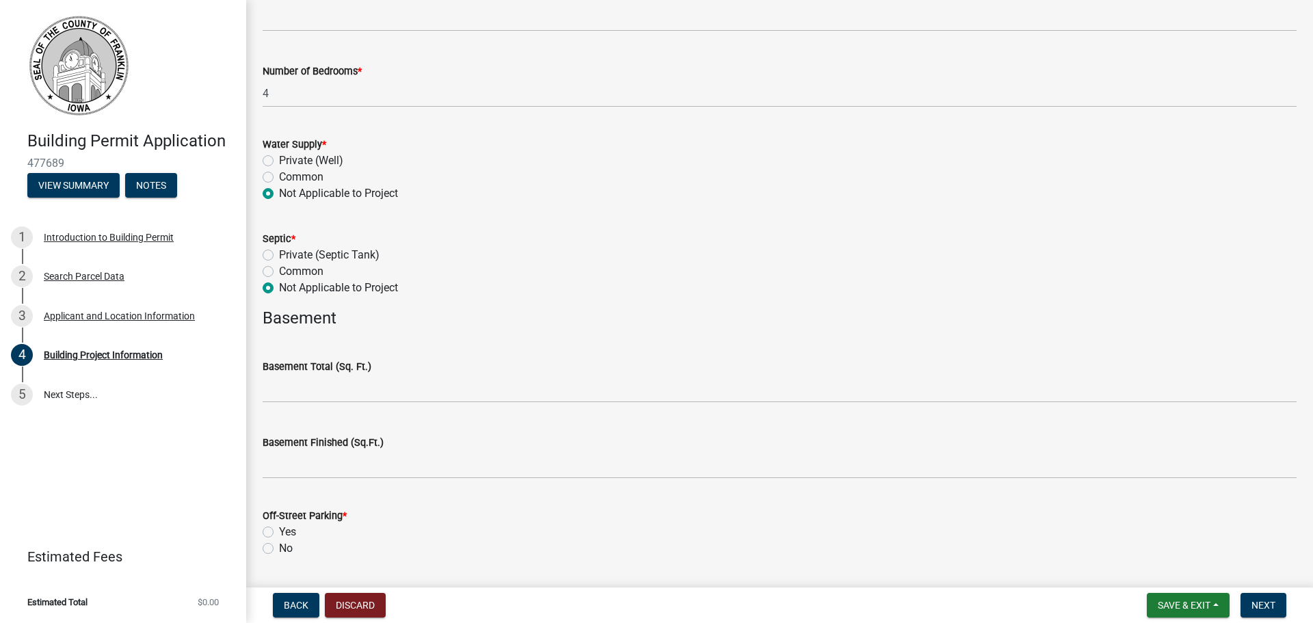
scroll to position [1163, 0]
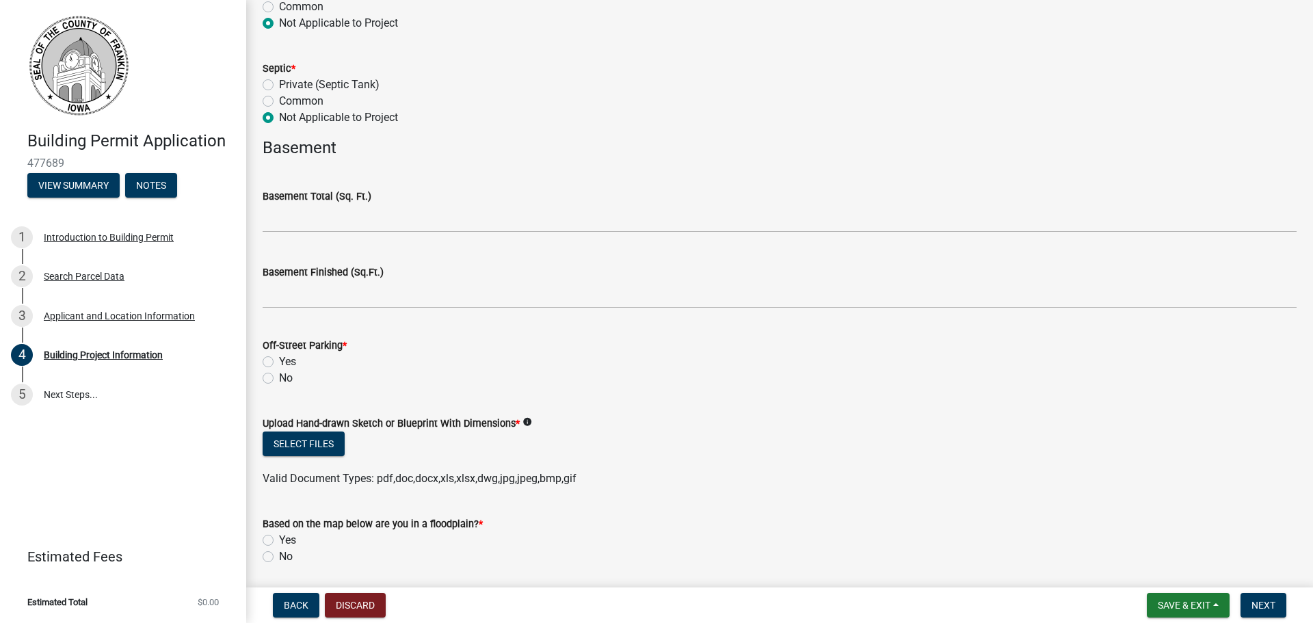
click at [277, 362] on div "Yes" at bounding box center [780, 362] width 1034 height 16
click at [279, 365] on label "Yes" at bounding box center [287, 362] width 17 height 16
click at [279, 362] on input "Yes" at bounding box center [283, 358] width 9 height 9
radio input "true"
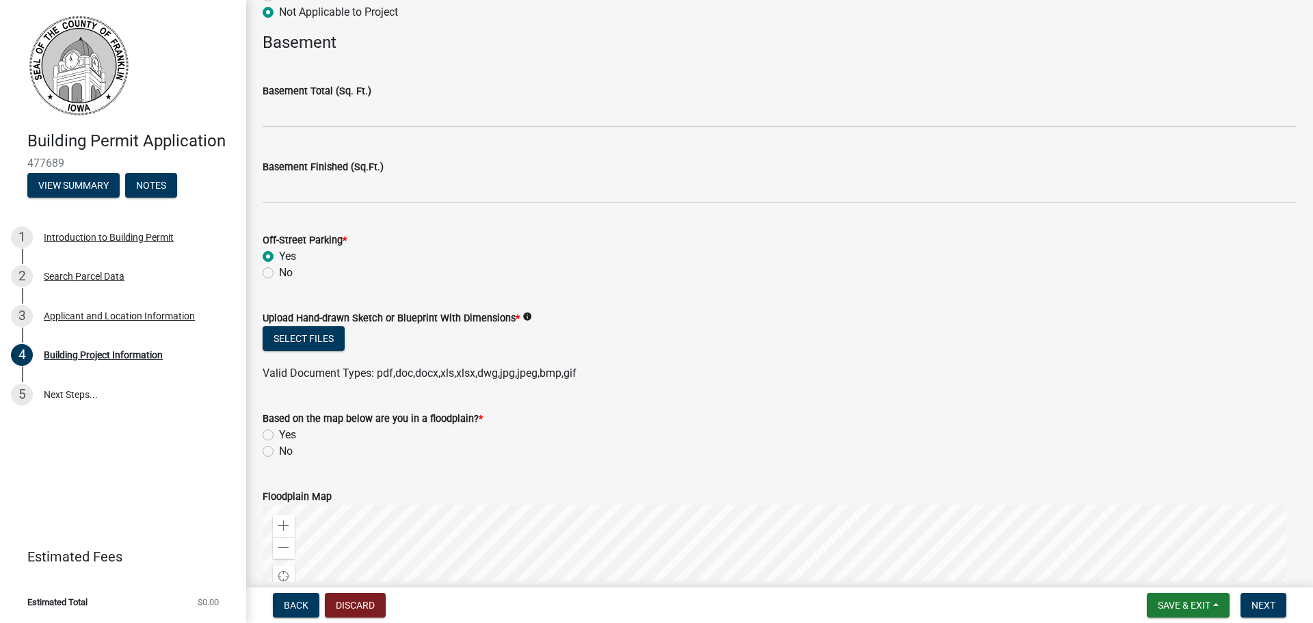
scroll to position [1368, 0]
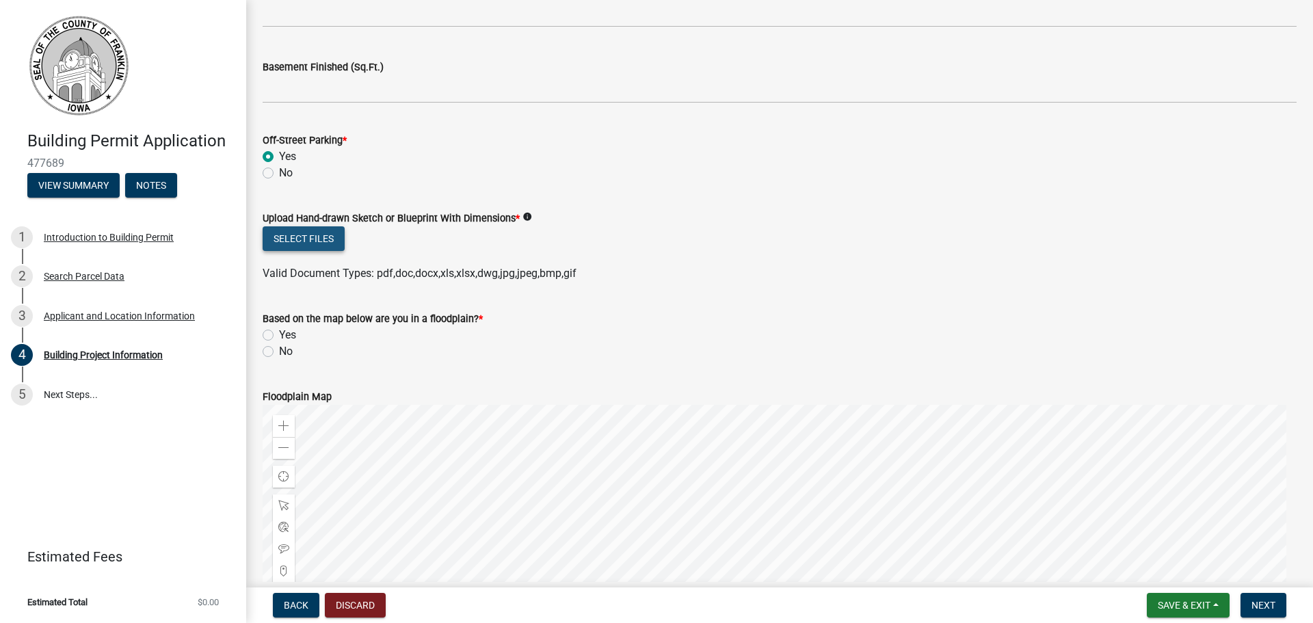
click at [302, 241] on button "Select files" at bounding box center [304, 238] width 82 height 25
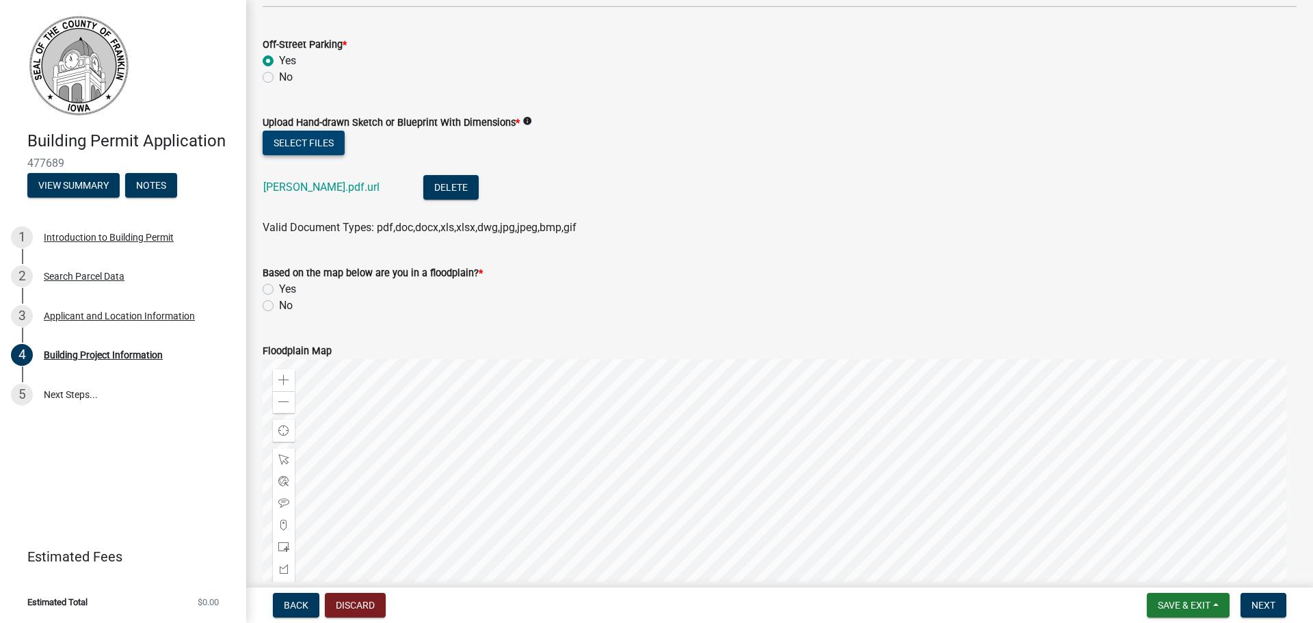
scroll to position [1641, 0]
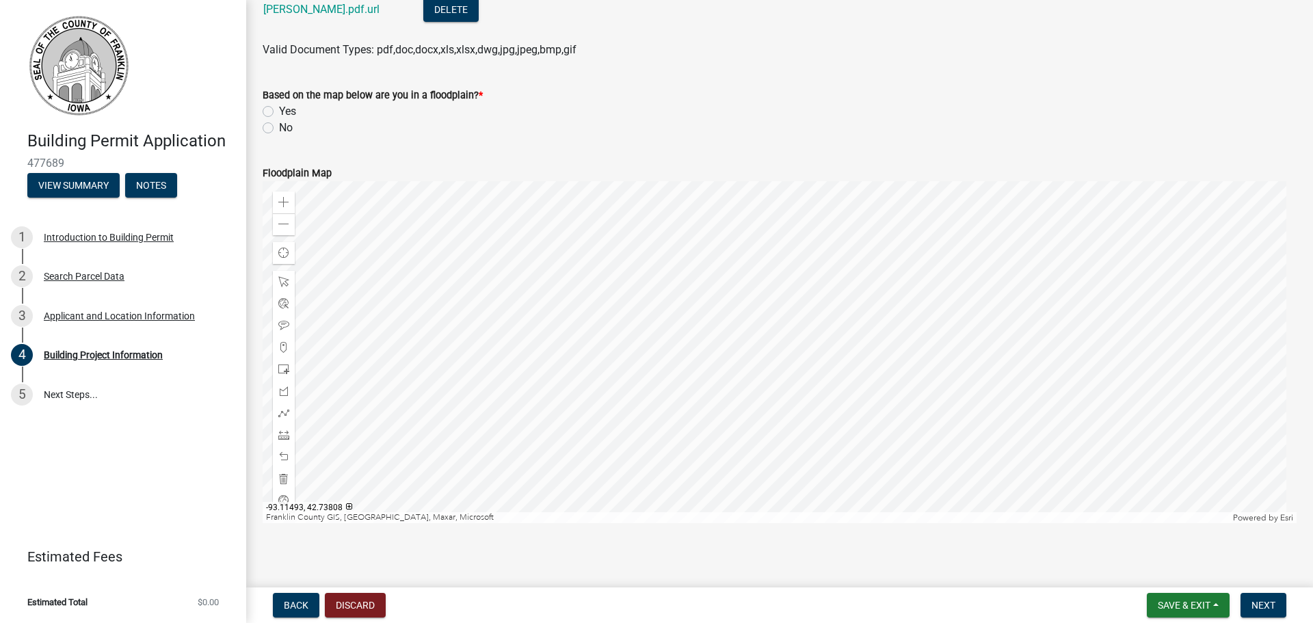
click at [277, 126] on div "No" at bounding box center [780, 128] width 1034 height 16
click at [279, 127] on label "No" at bounding box center [286, 128] width 14 height 16
click at [279, 127] on input "No" at bounding box center [283, 124] width 9 height 9
radio input "true"
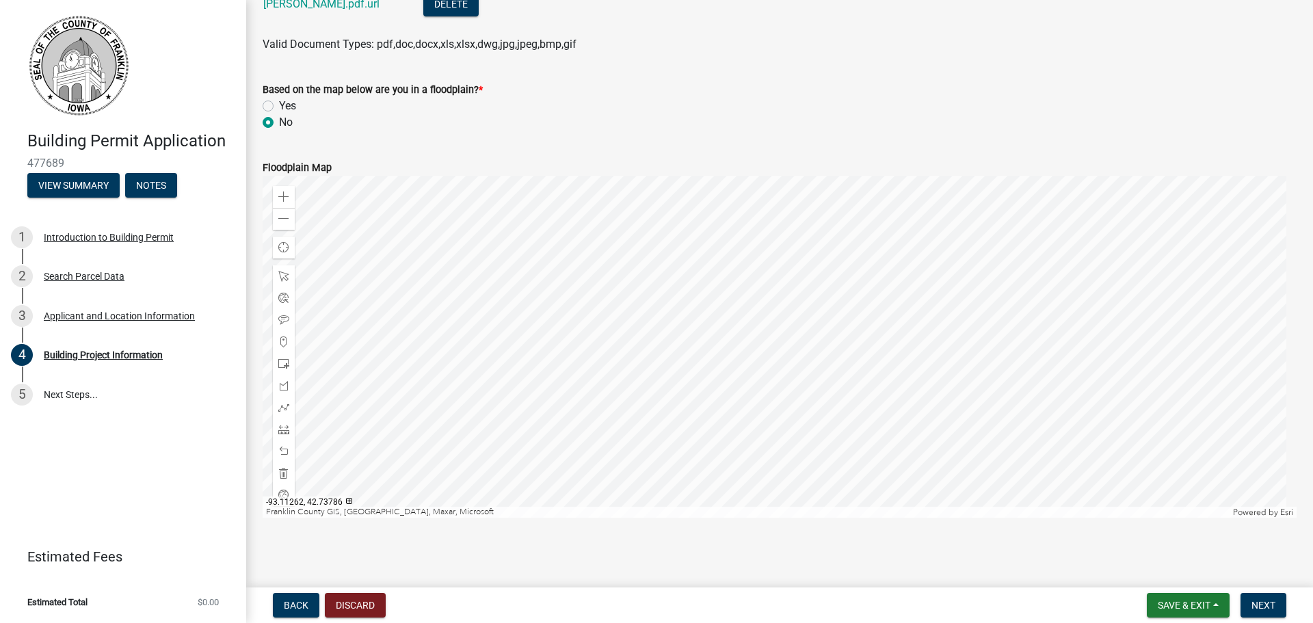
scroll to position [1648, 0]
click at [1248, 598] on button "Next" at bounding box center [1264, 605] width 46 height 25
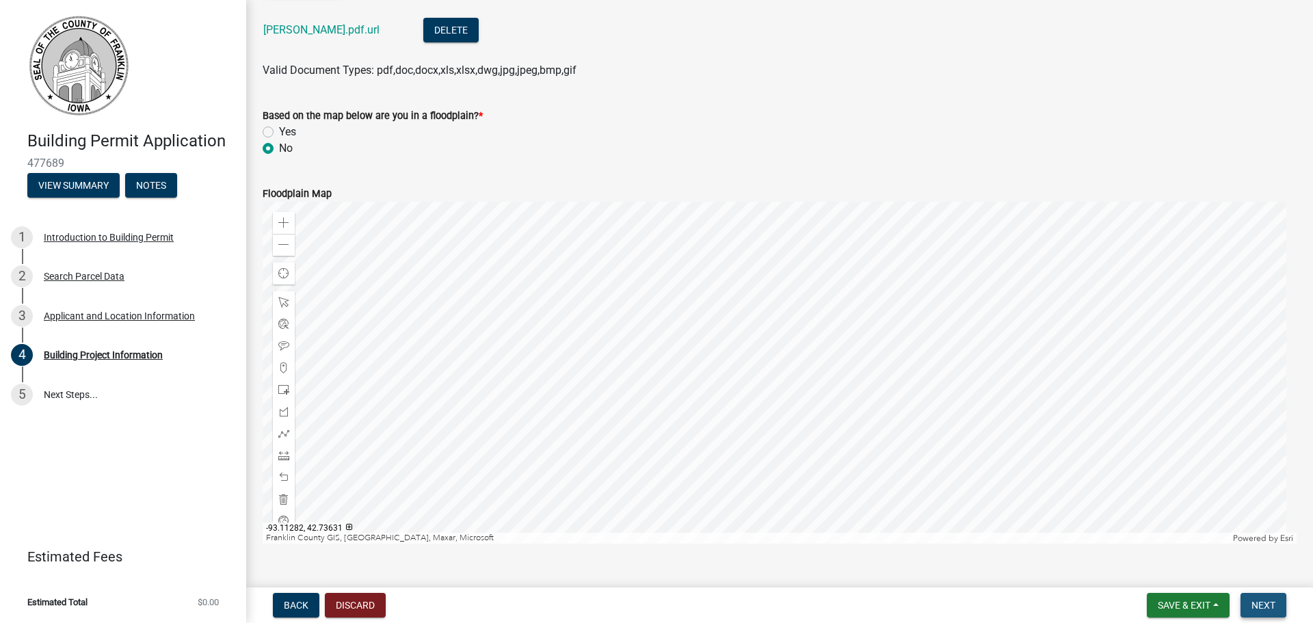
scroll to position [1676, 0]
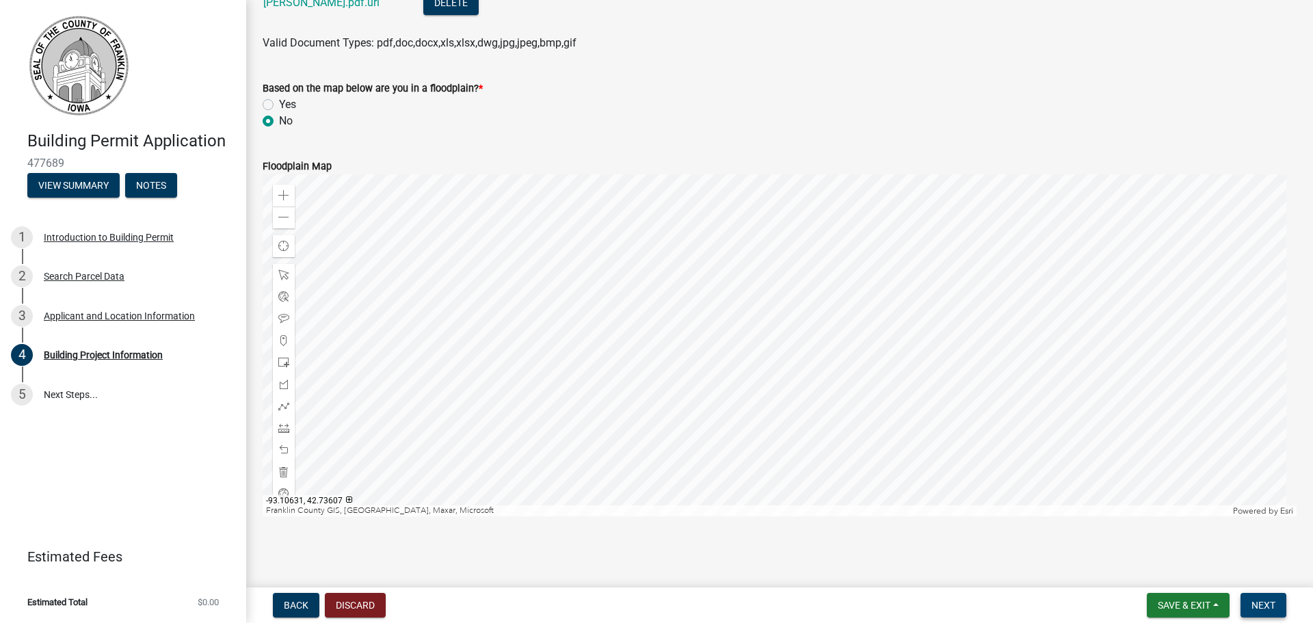
click at [1265, 612] on button "Next" at bounding box center [1264, 605] width 46 height 25
click at [1263, 600] on span "Next" at bounding box center [1264, 605] width 24 height 11
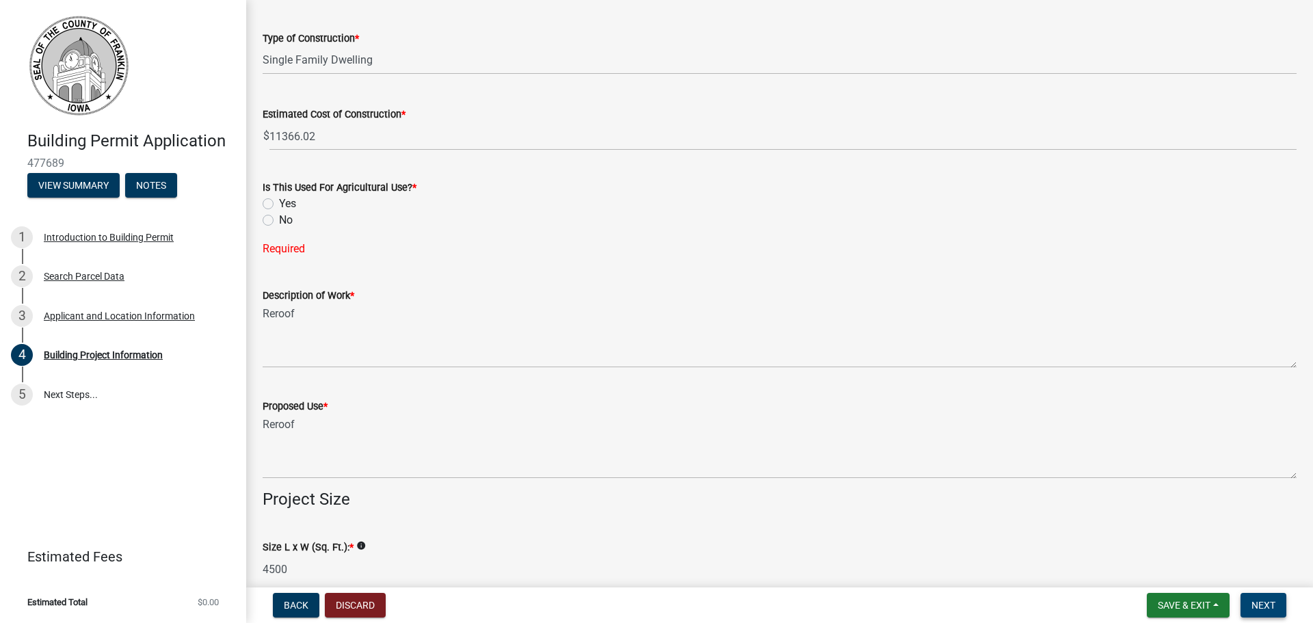
scroll to position [0, 0]
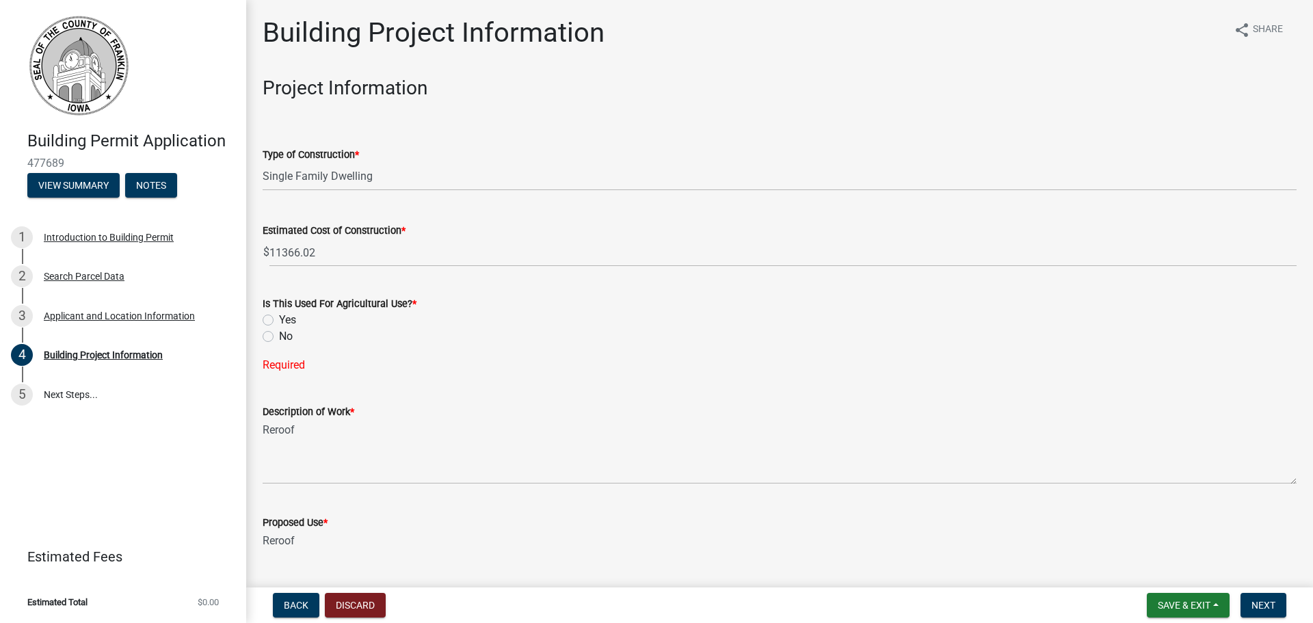
click at [279, 340] on label "No" at bounding box center [286, 336] width 14 height 16
click at [279, 337] on input "No" at bounding box center [283, 332] width 9 height 9
radio input "true"
click at [1262, 597] on button "Next" at bounding box center [1264, 605] width 46 height 25
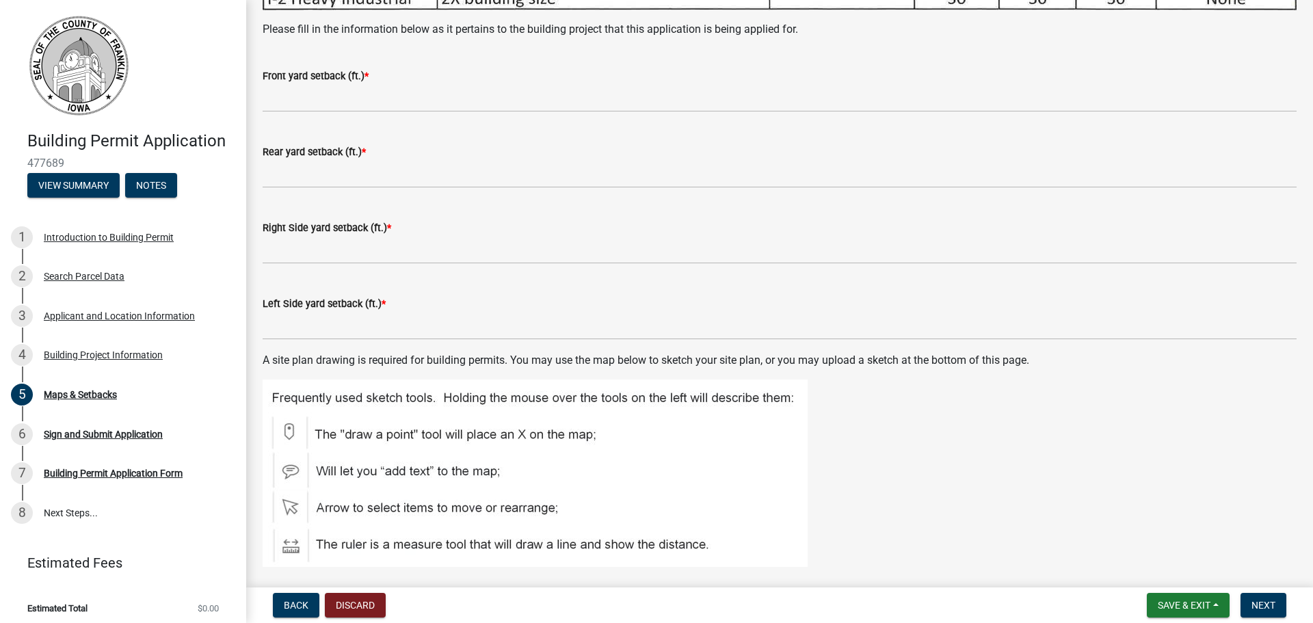
scroll to position [547, 0]
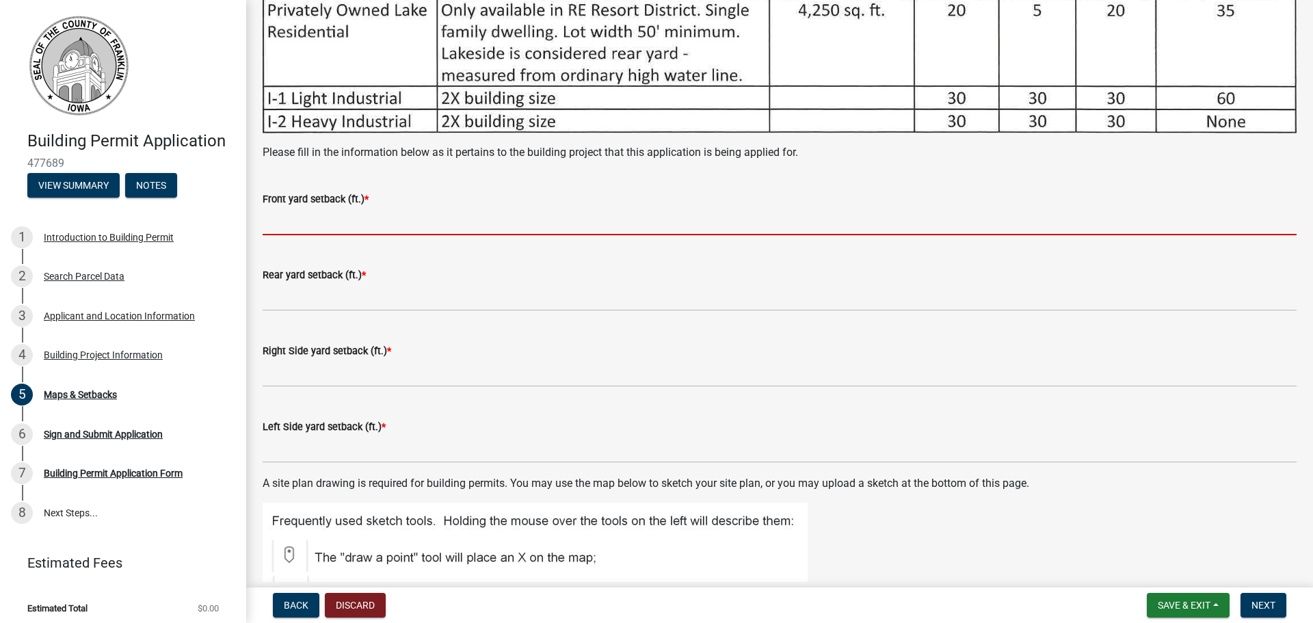
click at [279, 220] on input "text" at bounding box center [780, 221] width 1034 height 28
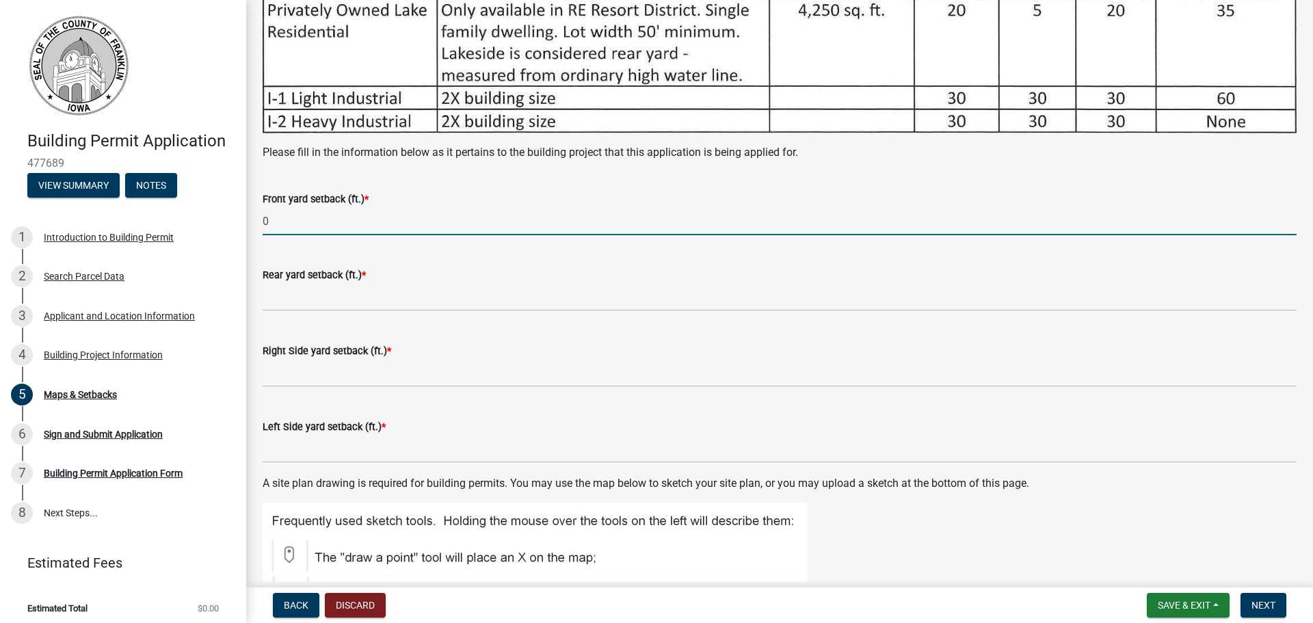
type input "0"
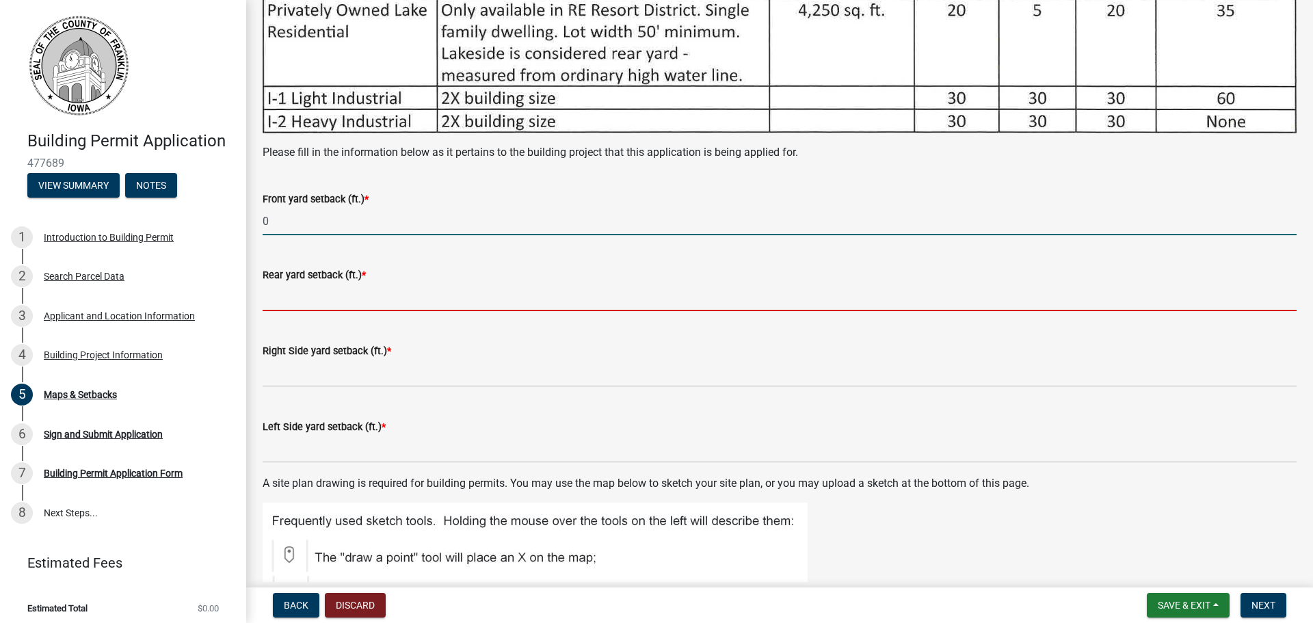
drag, startPoint x: 280, startPoint y: 293, endPoint x: 280, endPoint y: 327, distance: 34.2
click at [280, 293] on input "text" at bounding box center [780, 297] width 1034 height 28
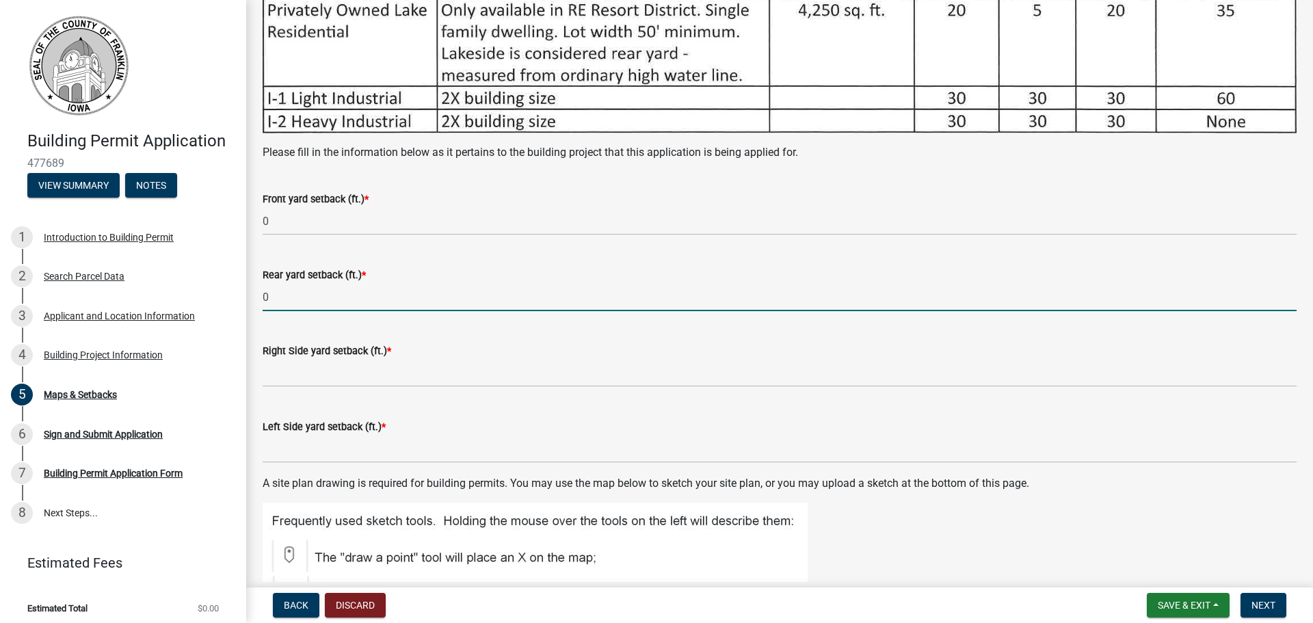
type input "0"
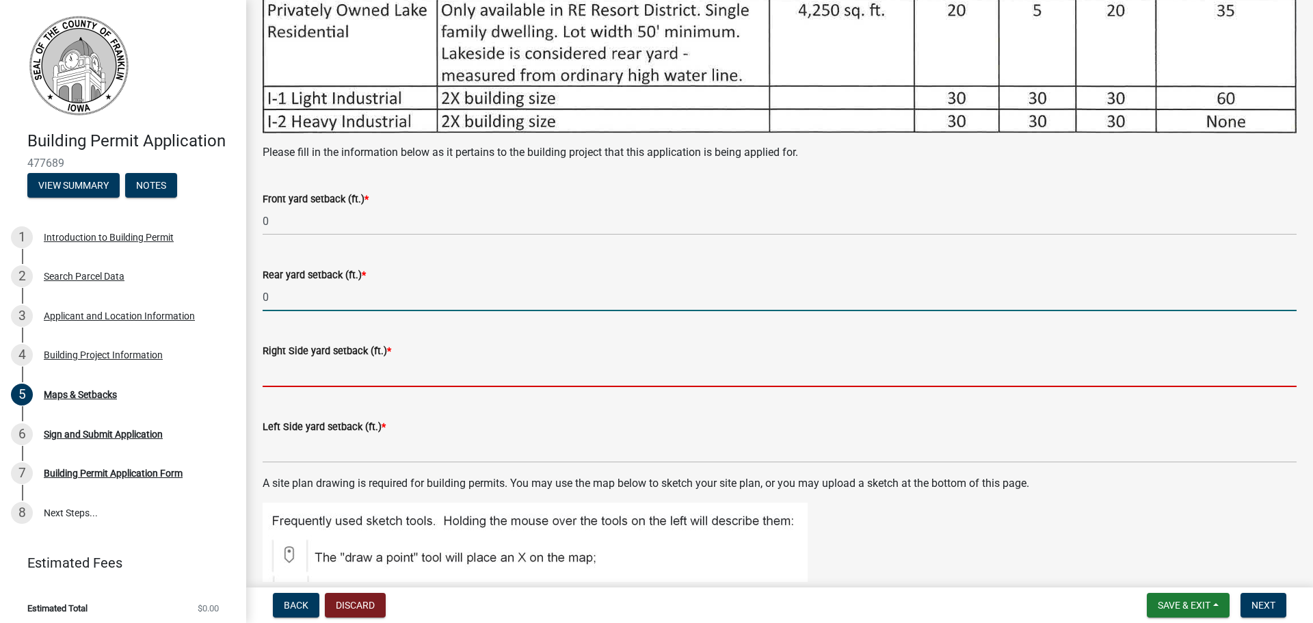
click at [279, 362] on input "text" at bounding box center [780, 373] width 1034 height 28
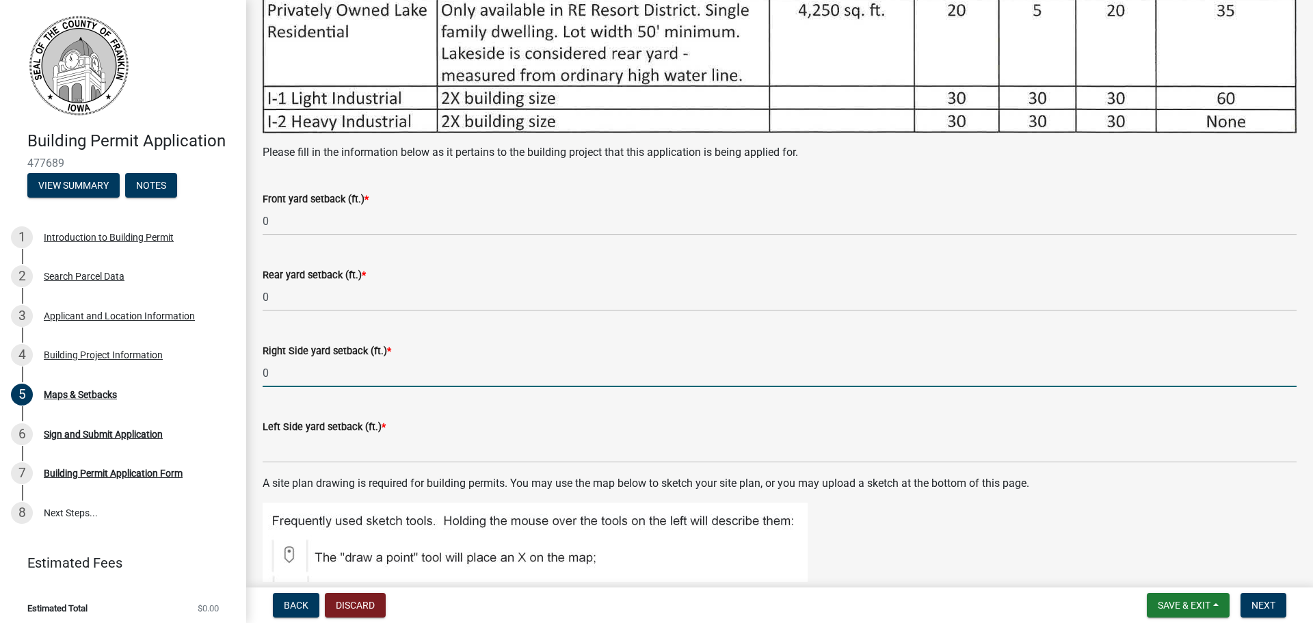
type input "0"
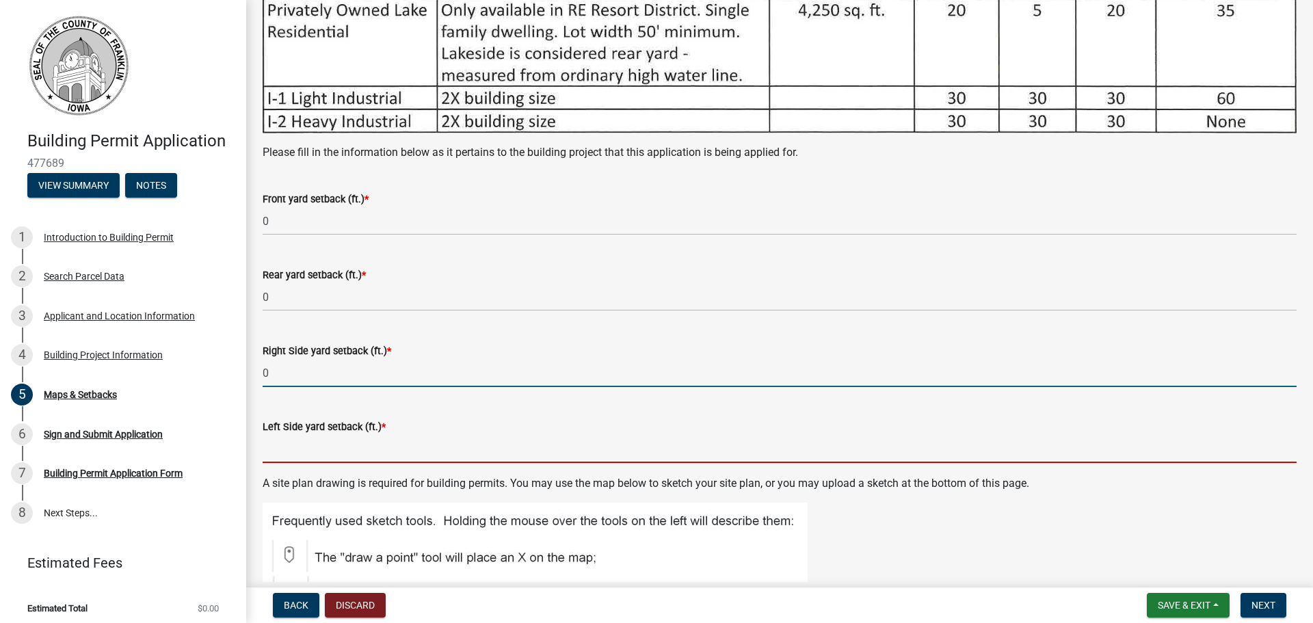
click at [269, 435] on input "text" at bounding box center [780, 449] width 1034 height 28
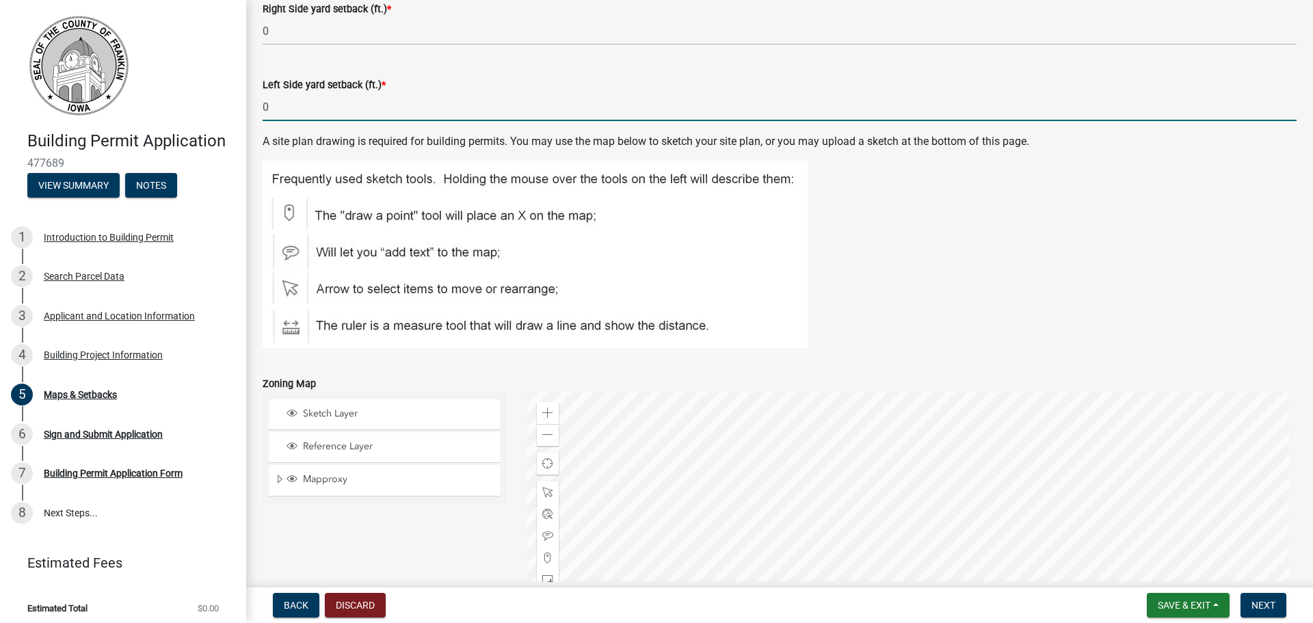
scroll to position [1163, 0]
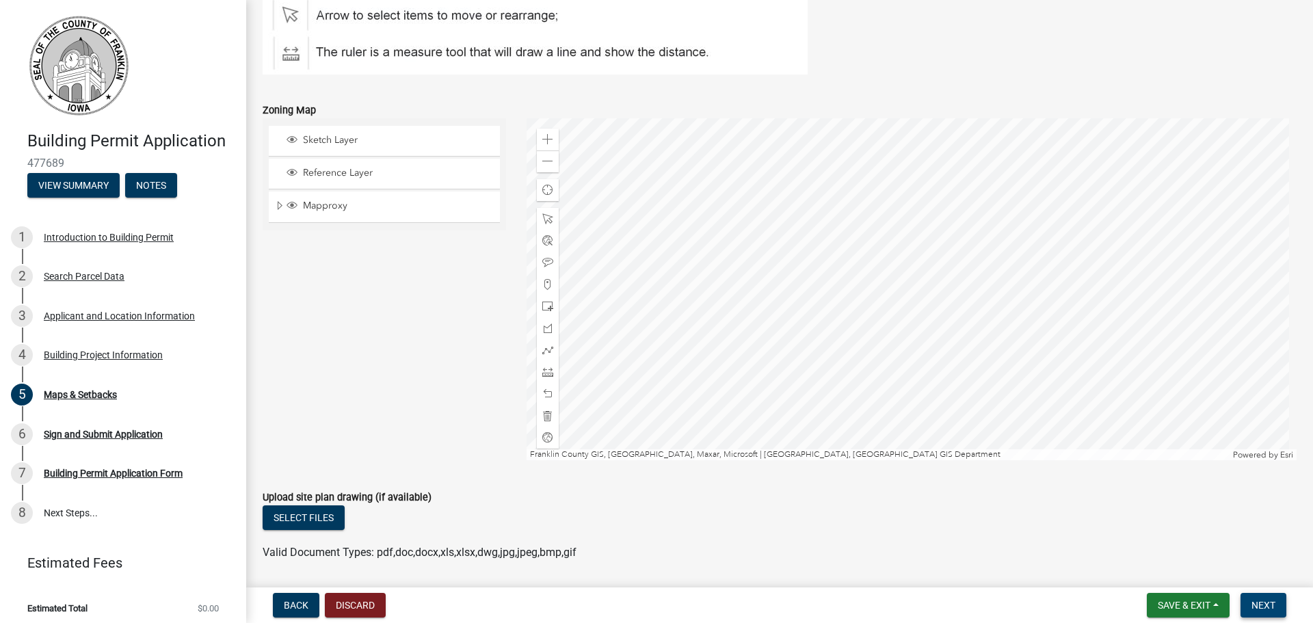
type input "0"
click at [1263, 613] on button "Next" at bounding box center [1264, 605] width 46 height 25
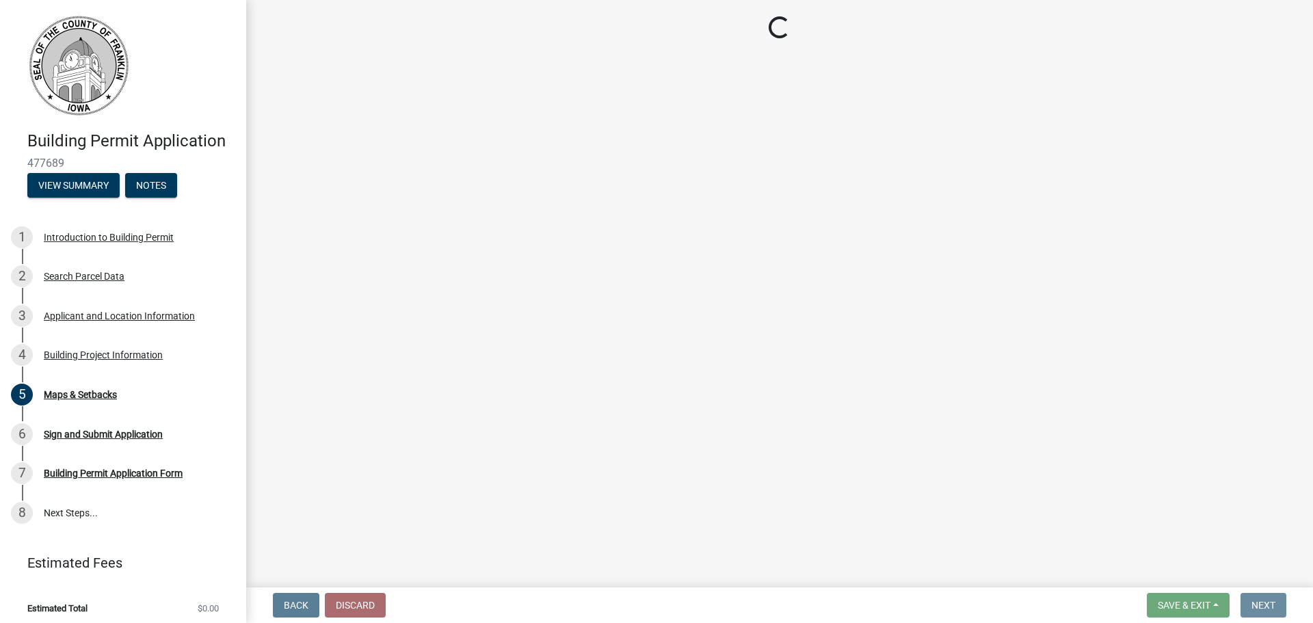
scroll to position [0, 0]
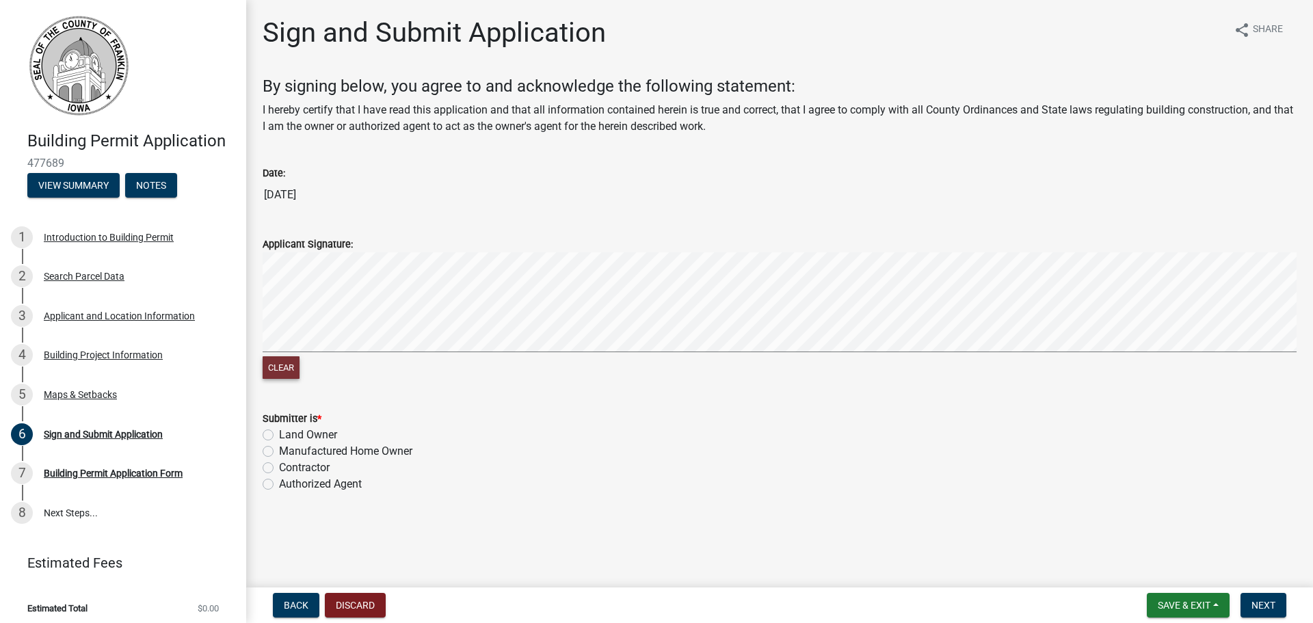
click at [276, 360] on button "Clear" at bounding box center [281, 367] width 37 height 23
click at [291, 373] on button "Clear" at bounding box center [281, 367] width 37 height 23
click at [1265, 605] on span "Next" at bounding box center [1264, 605] width 24 height 11
click at [292, 463] on label "Contractor" at bounding box center [304, 468] width 51 height 16
click at [288, 463] on input "Contractor" at bounding box center [283, 464] width 9 height 9
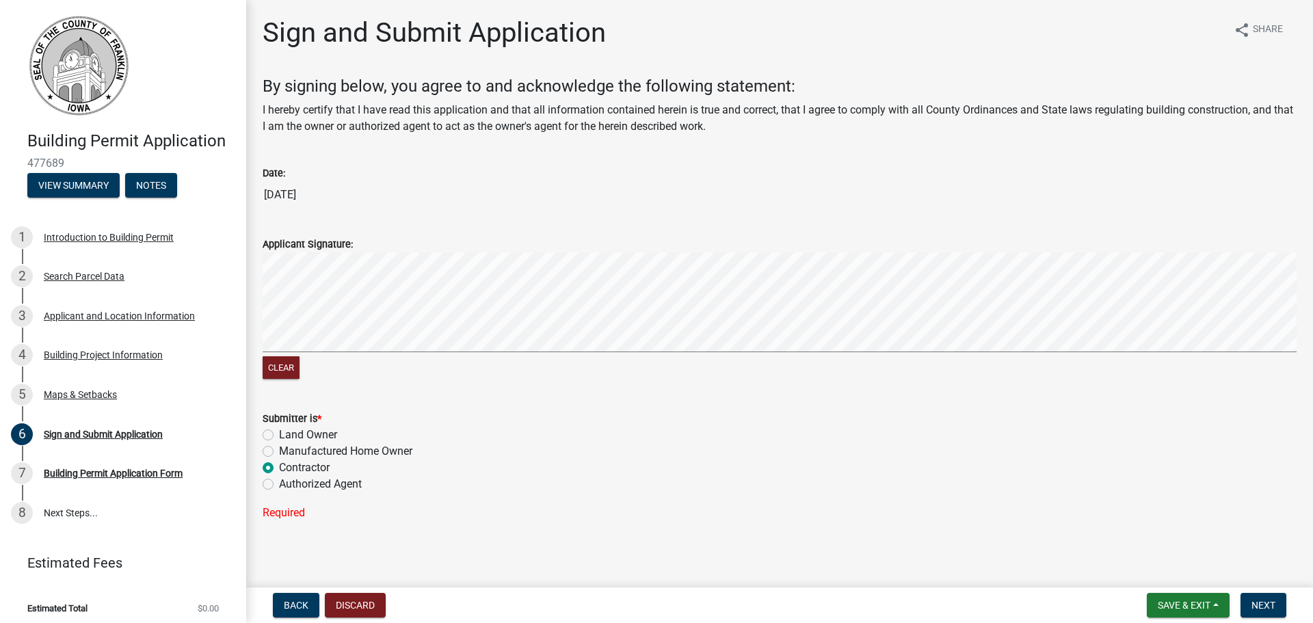
radio input "true"
click at [1269, 603] on span "Next" at bounding box center [1264, 605] width 24 height 11
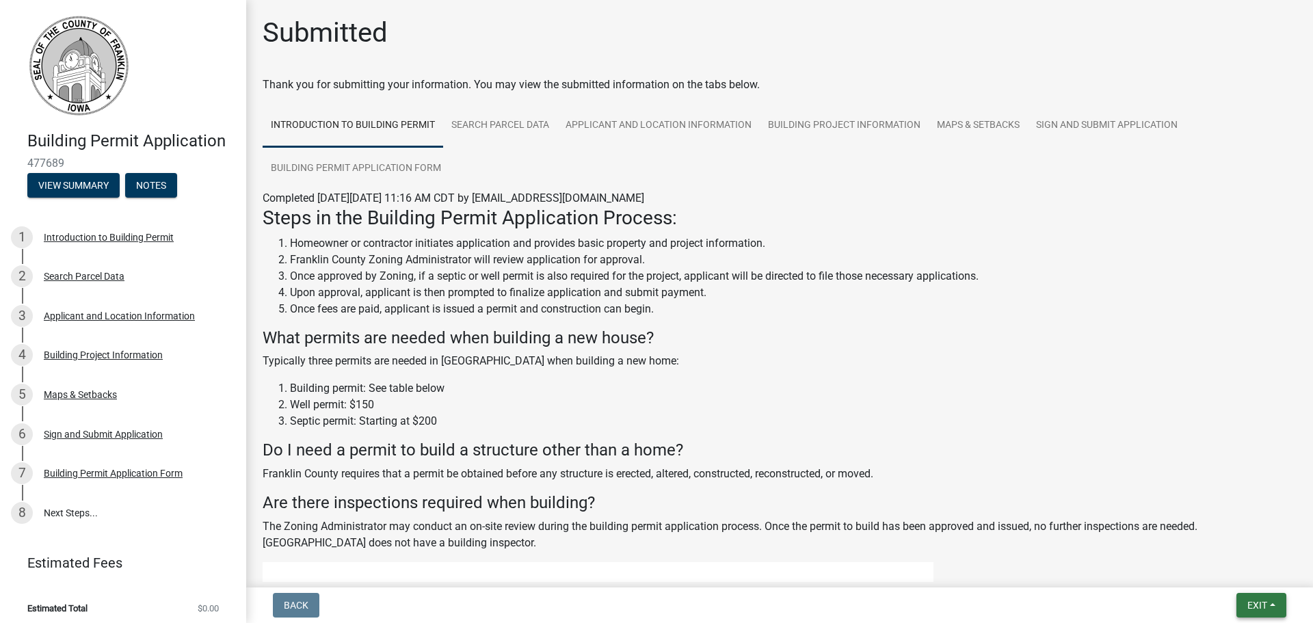
click at [1254, 605] on span "Exit" at bounding box center [1257, 605] width 20 height 11
click at [1218, 565] on button "Save & Exit" at bounding box center [1231, 569] width 109 height 33
